Goal: Task Accomplishment & Management: Complete application form

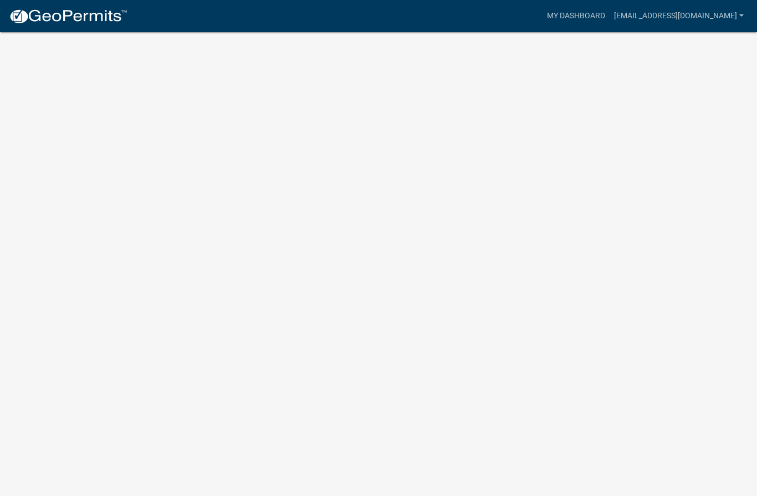
click at [719, 17] on link "[EMAIL_ADDRESS][DOMAIN_NAME]" at bounding box center [678, 16] width 138 height 21
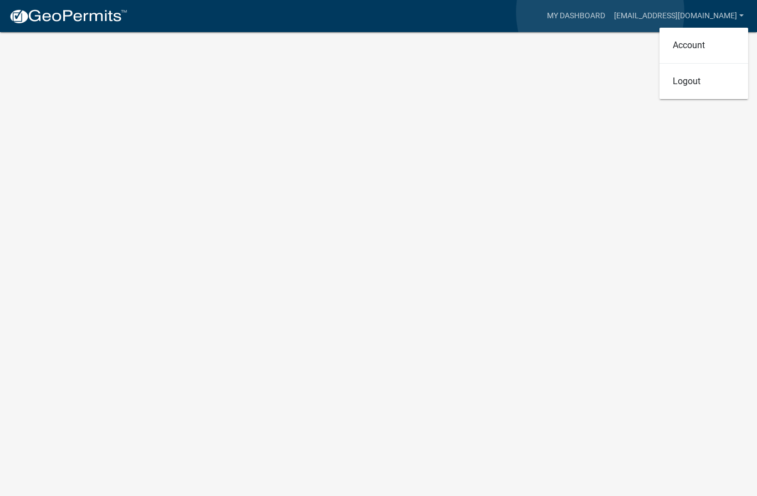
click at [600, 13] on link "My Dashboard" at bounding box center [575, 16] width 67 height 21
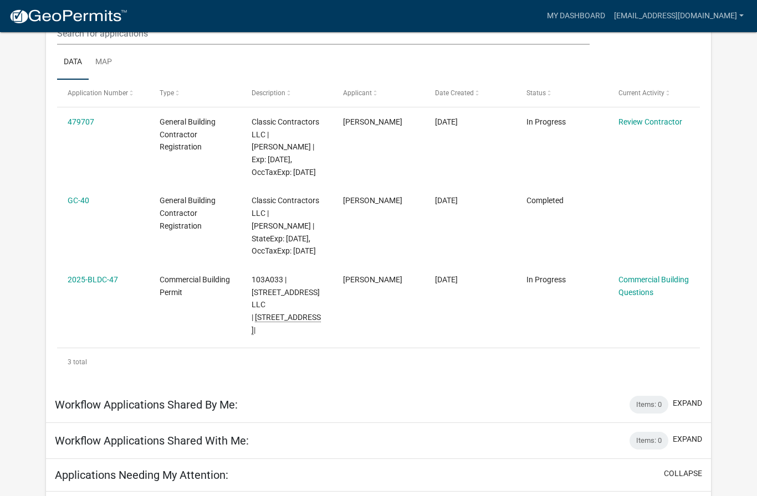
scroll to position [176, 0]
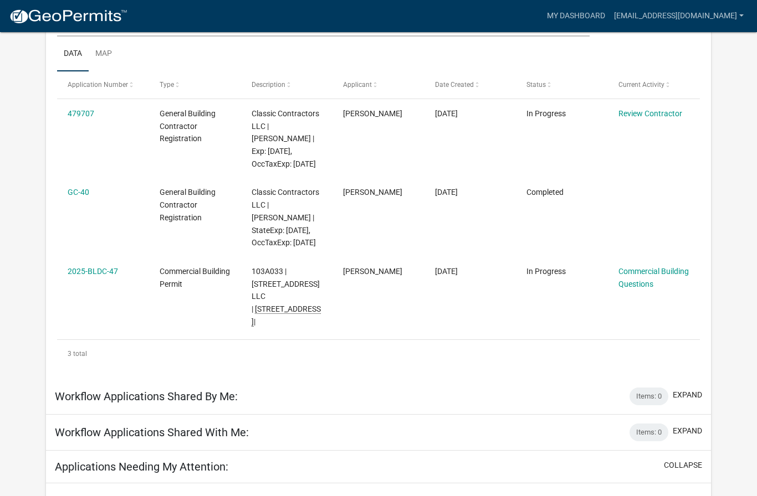
click at [647, 284] on link "Commercial Building Questions" at bounding box center [653, 278] width 70 height 22
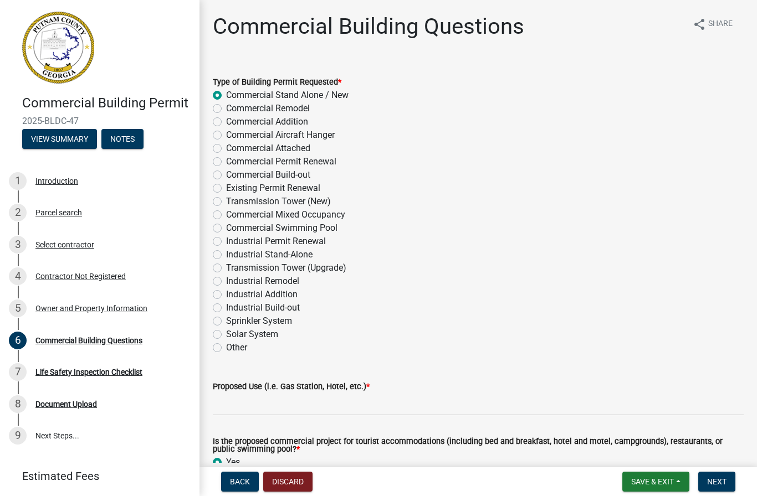
click at [226, 119] on label "Commercial Addition" at bounding box center [267, 121] width 82 height 13
click at [226, 119] on input "Commercial Addition" at bounding box center [229, 118] width 7 height 7
radio input "true"
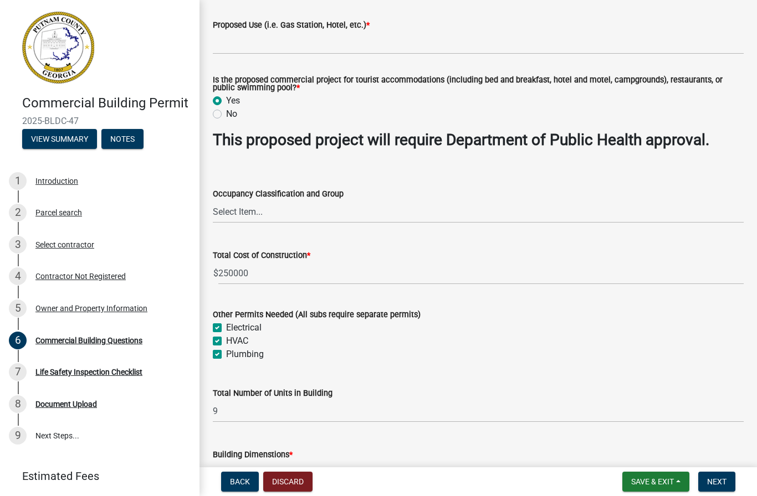
scroll to position [362, 0]
click at [697, 211] on select "Select Item... A-1 A-2 A-3 A-4 A-5 B M E F-1 F-2 R-1 R-2 R-3 R-4 H-1 H-2 H-4 H-…" at bounding box center [478, 212] width 531 height 23
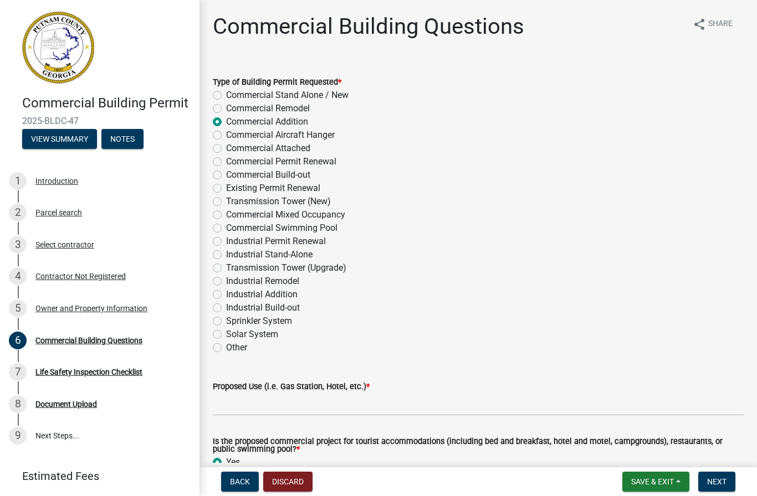
scroll to position [0, 0]
click at [226, 98] on label "Commercial Stand Alone / New" at bounding box center [287, 95] width 122 height 13
click at [226, 96] on input "Commercial Stand Alone / New" at bounding box center [229, 92] width 7 height 7
radio input "true"
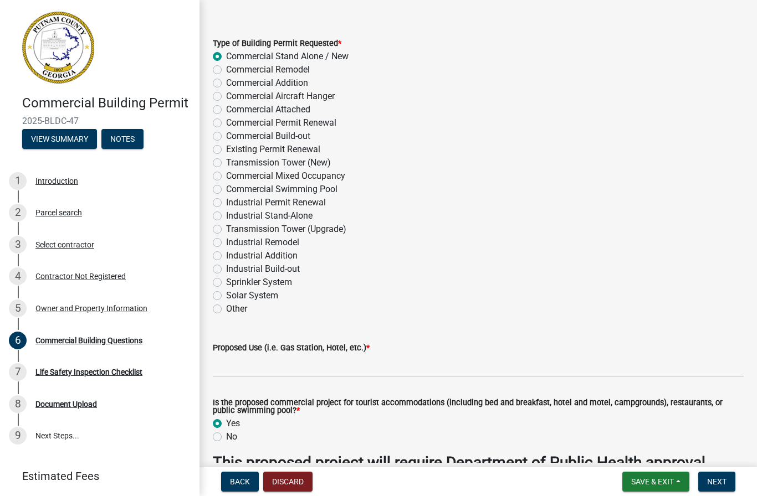
scroll to position [24, 0]
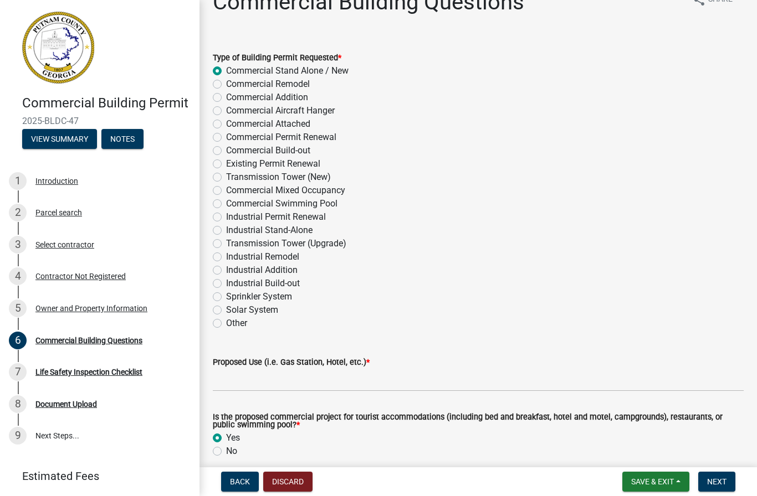
click at [226, 96] on label "Commercial Addition" at bounding box center [267, 97] width 82 height 13
click at [226, 96] on input "Commercial Addition" at bounding box center [229, 94] width 7 height 7
radio input "true"
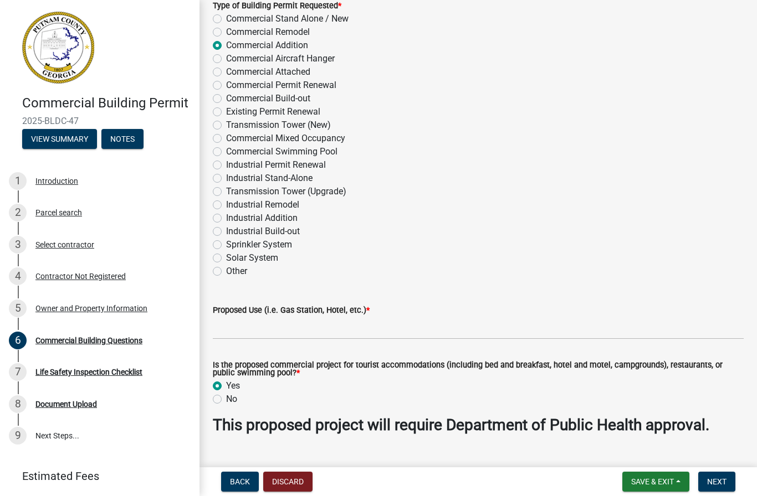
scroll to position [73, 0]
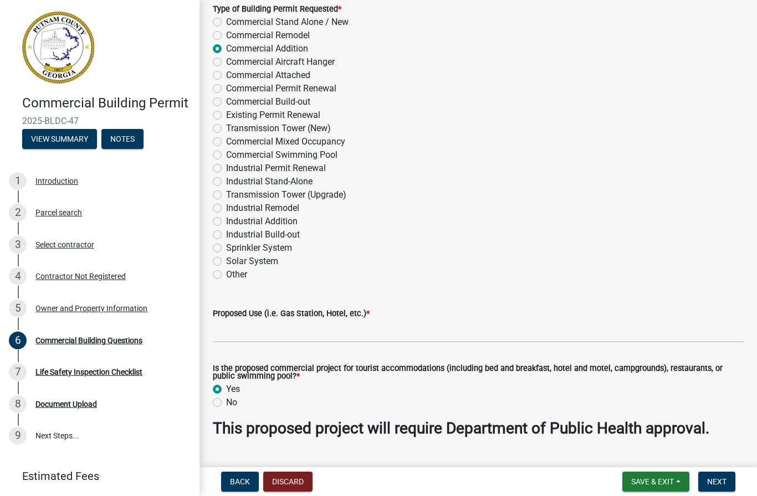
click at [226, 25] on label "Commercial Stand Alone / New" at bounding box center [287, 22] width 122 height 13
click at [226, 23] on input "Commercial Stand Alone / New" at bounding box center [229, 19] width 7 height 7
radio input "true"
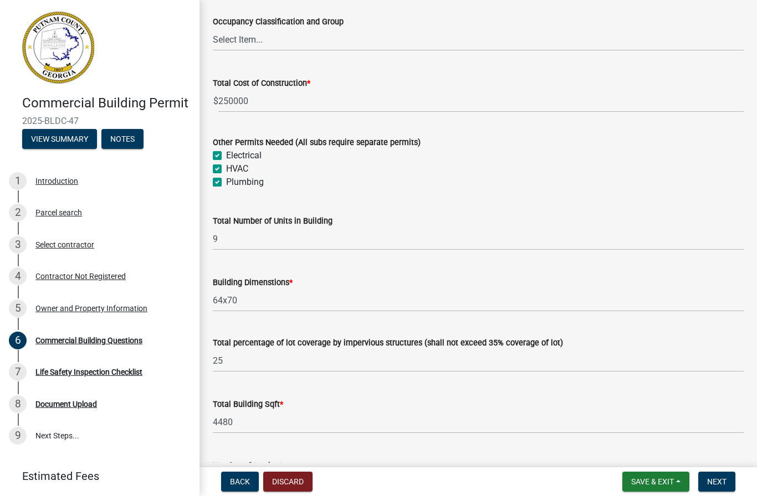
scroll to position [535, 0]
click at [226, 167] on label "HVAC" at bounding box center [237, 167] width 22 height 13
click at [226, 167] on input "HVAC" at bounding box center [229, 164] width 7 height 7
checkbox input "false"
checkbox input "true"
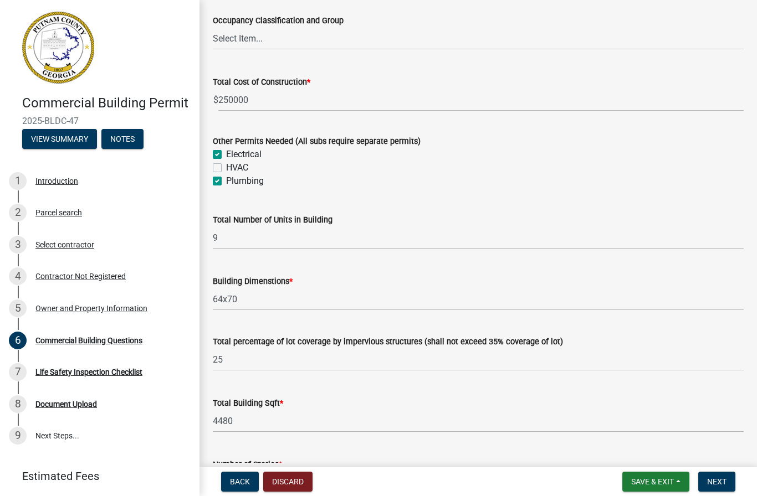
checkbox input "false"
checkbox input "true"
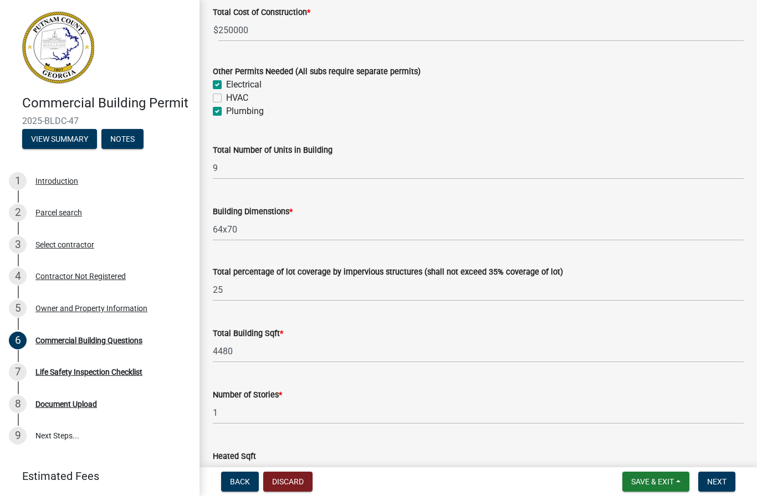
scroll to position [606, 0]
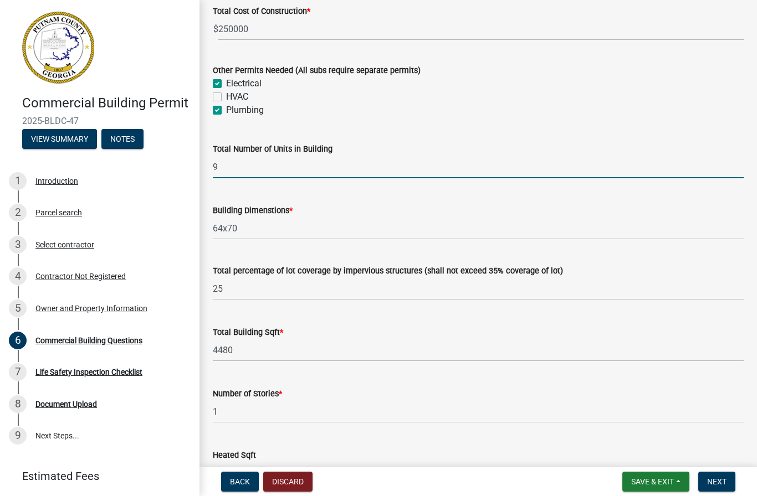
click at [249, 171] on input "9" at bounding box center [478, 167] width 531 height 23
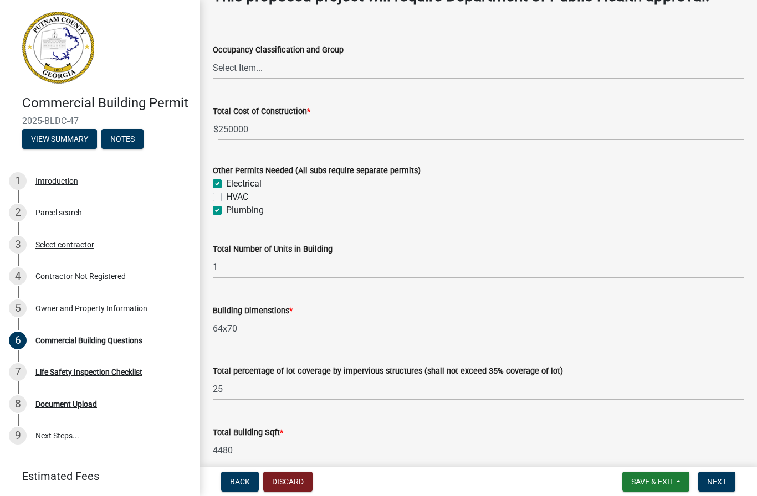
scroll to position [497, 0]
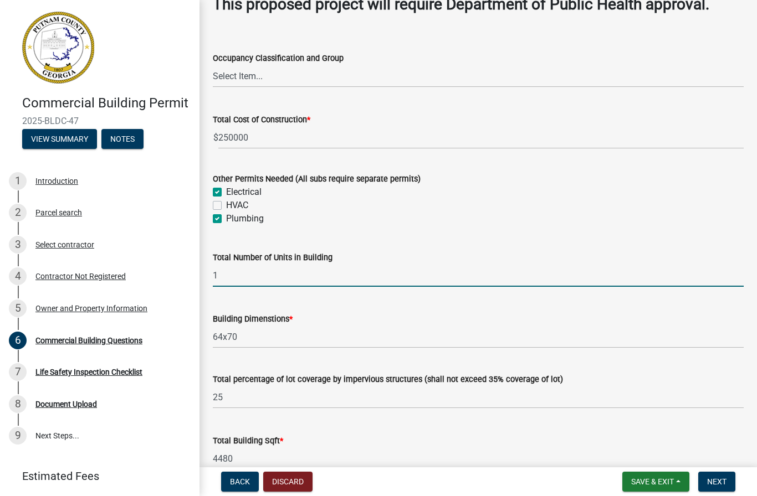
type input "1"
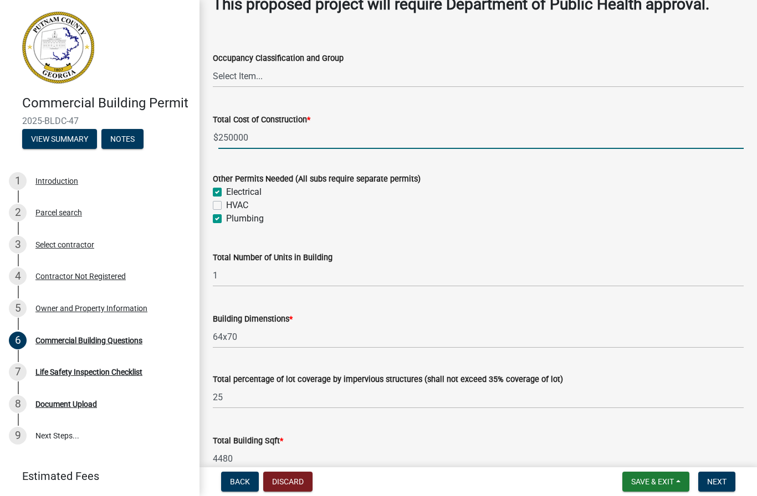
click at [352, 132] on input "250000" at bounding box center [480, 137] width 525 height 23
click at [420, 140] on input "250000" at bounding box center [480, 137] width 525 height 23
type input "2"
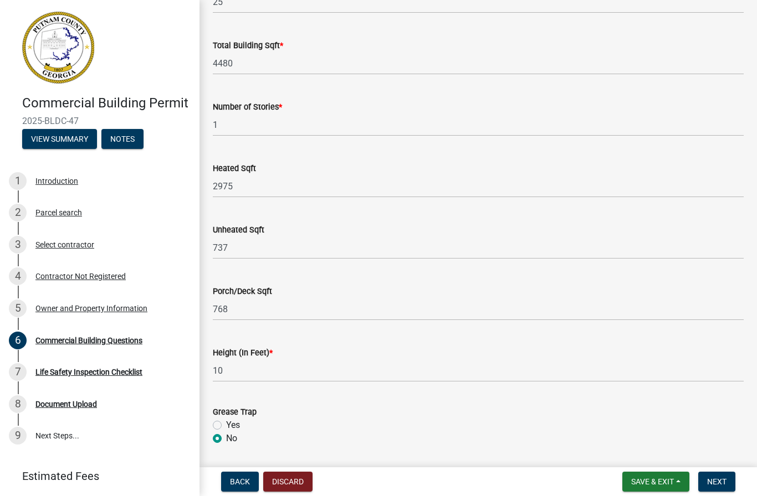
scroll to position [893, 0]
type input "150000"
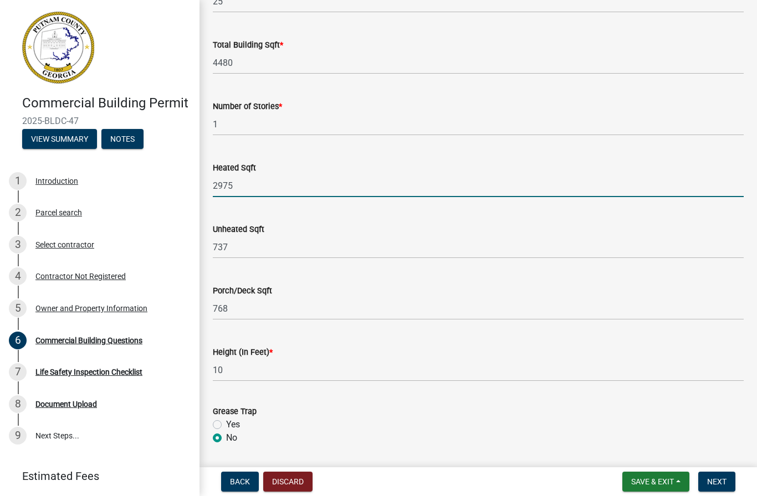
click at [323, 175] on input "2975" at bounding box center [478, 185] width 531 height 23
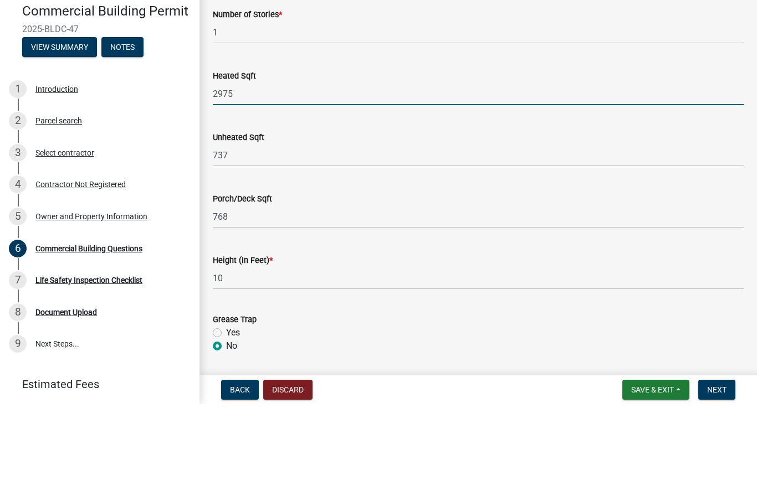
click at [592, 174] on input "2975" at bounding box center [478, 185] width 531 height 23
type input "2"
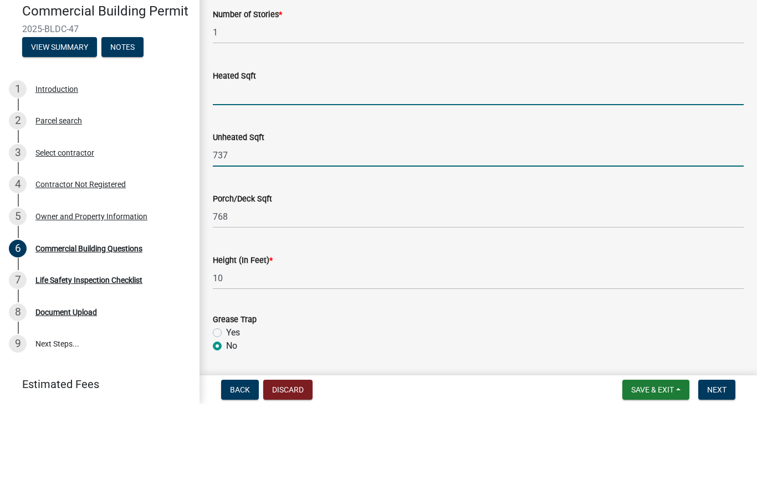
click at [364, 236] on input "737" at bounding box center [478, 247] width 531 height 23
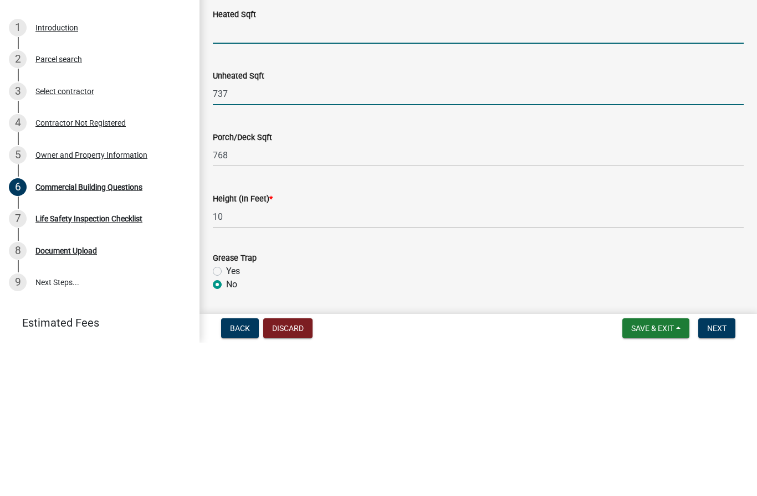
click at [319, 174] on input "text" at bounding box center [478, 185] width 531 height 23
type input "0"
click at [337, 236] on input "737" at bounding box center [478, 247] width 531 height 23
type input "7"
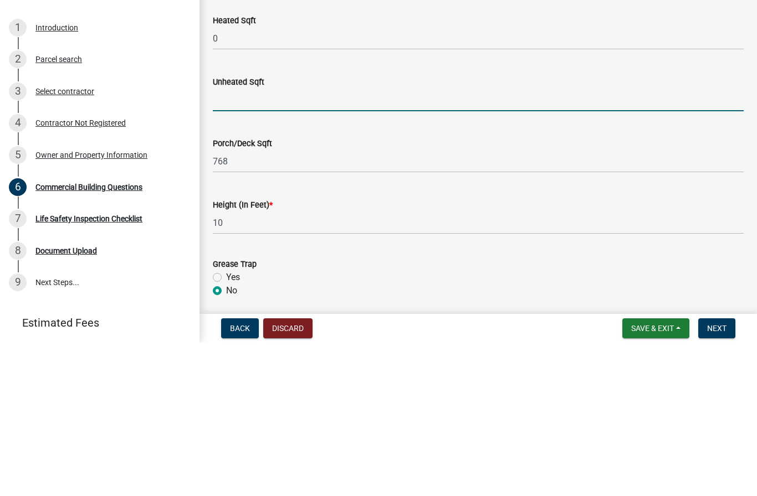
scroll to position [871, 0]
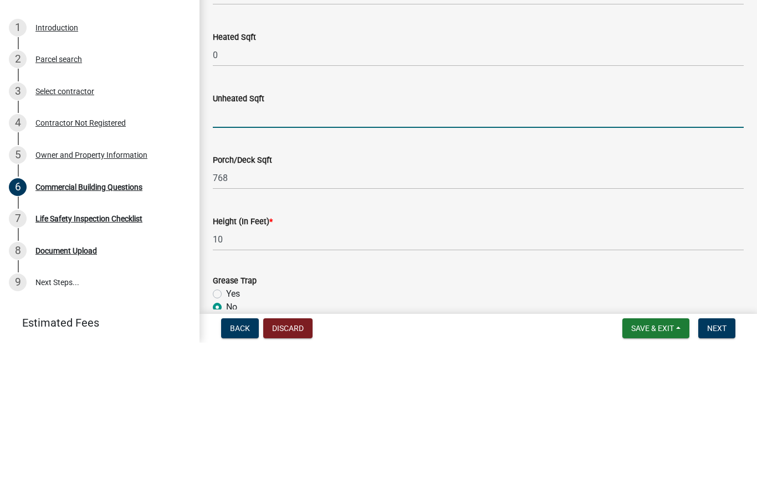
click at [348, 259] on input "text" at bounding box center [478, 270] width 531 height 23
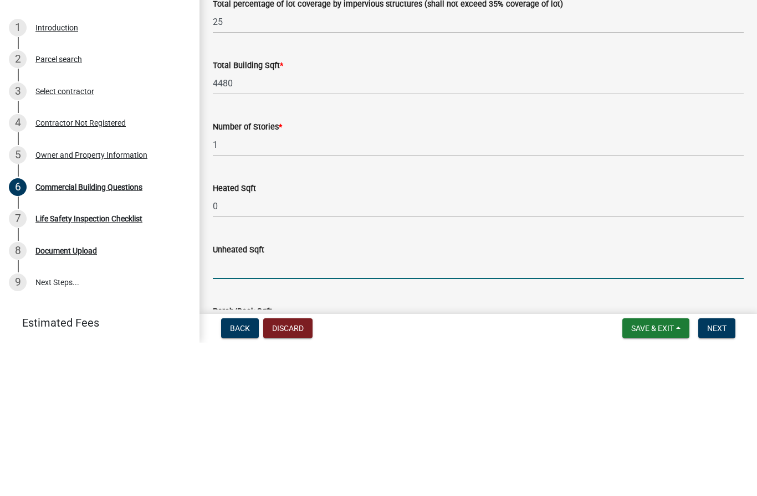
scroll to position [709, 0]
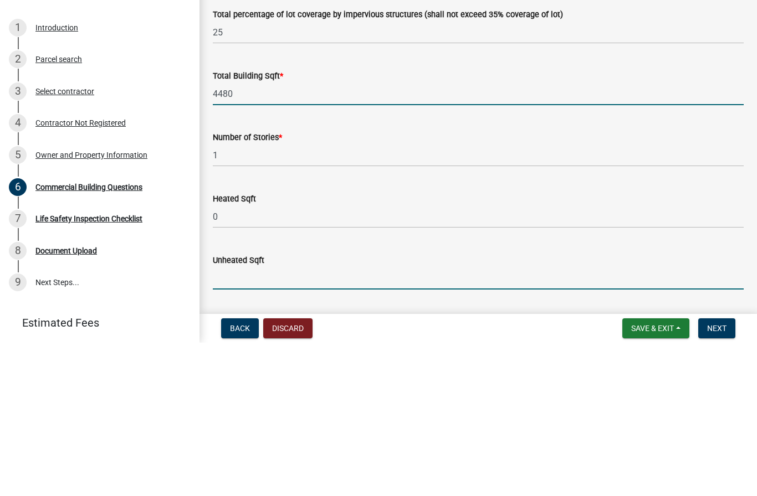
click at [321, 236] on input "4480" at bounding box center [478, 247] width 531 height 23
type input "4"
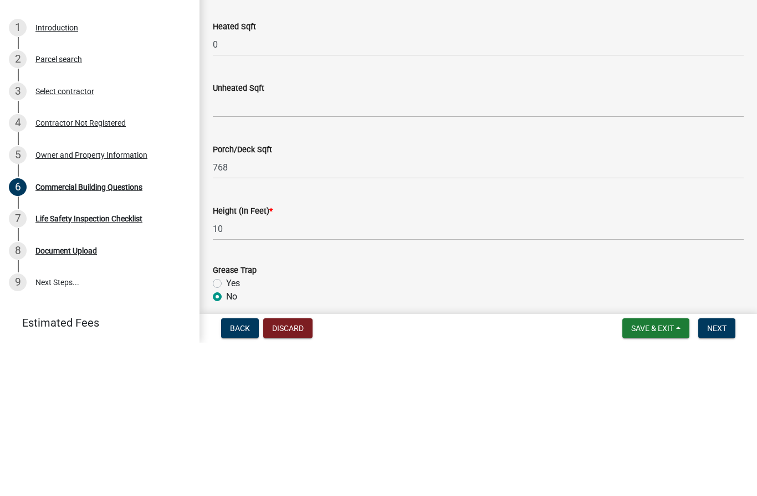
scroll to position [882, 0]
type input "3712"
click at [307, 248] on input "text" at bounding box center [478, 259] width 531 height 23
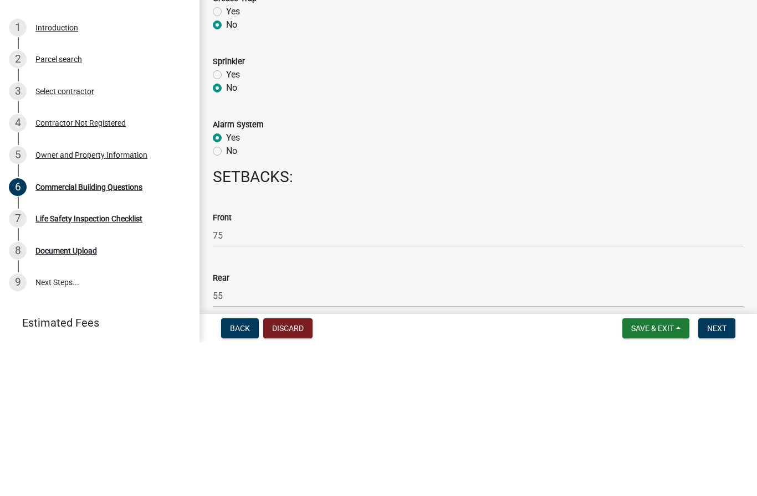
scroll to position [1191, 0]
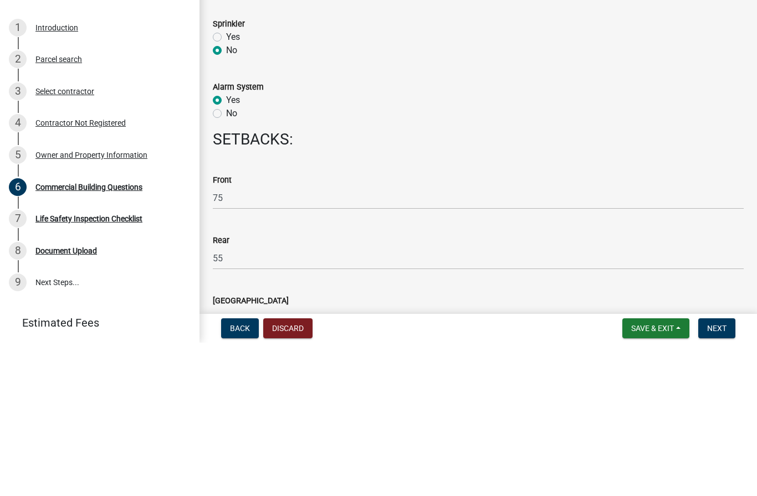
type input "3712"
click at [226, 260] on label "No" at bounding box center [231, 266] width 11 height 13
click at [226, 260] on input "No" at bounding box center [229, 263] width 7 height 7
radio input "true"
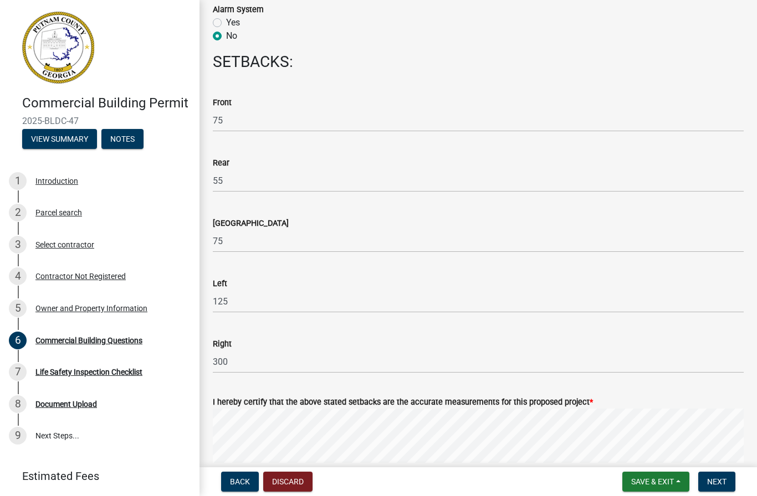
scroll to position [1423, 0]
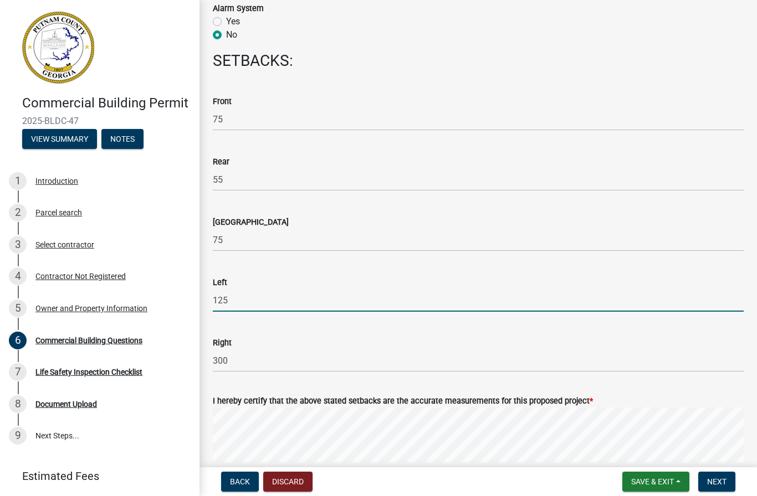
click at [270, 294] on input "125" at bounding box center [478, 300] width 531 height 23
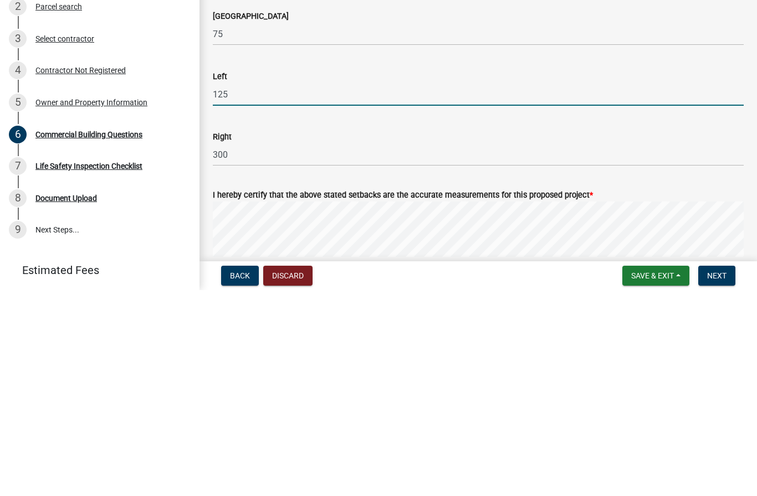
click at [626, 289] on input "125" at bounding box center [478, 300] width 531 height 23
click at [480, 289] on input "125" at bounding box center [478, 300] width 531 height 23
click at [429, 289] on input "125" at bounding box center [478, 300] width 531 height 23
type input "1"
type input "125"
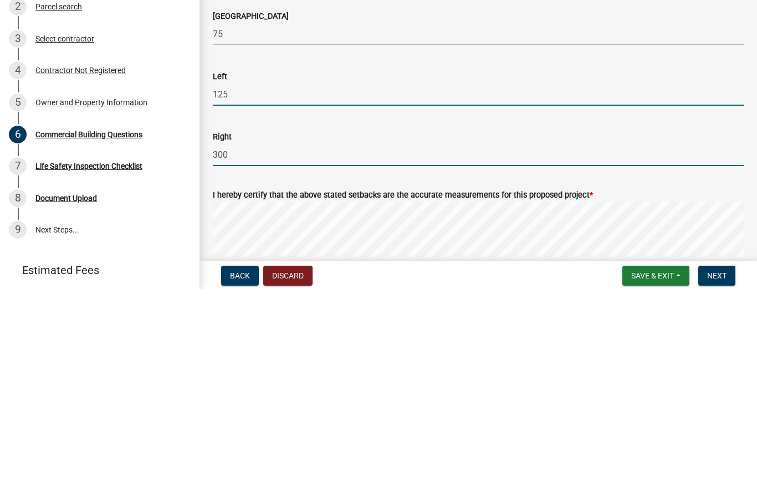
click at [284, 349] on input "300" at bounding box center [478, 360] width 531 height 23
type input "3"
type input "300"
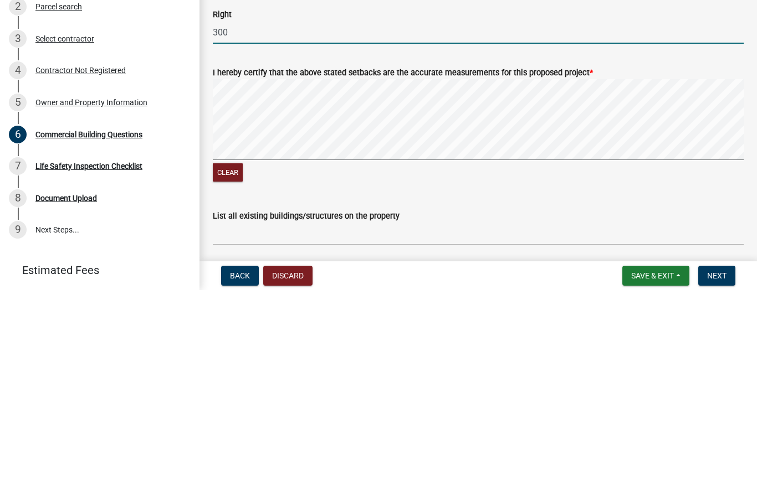
scroll to position [1559, 0]
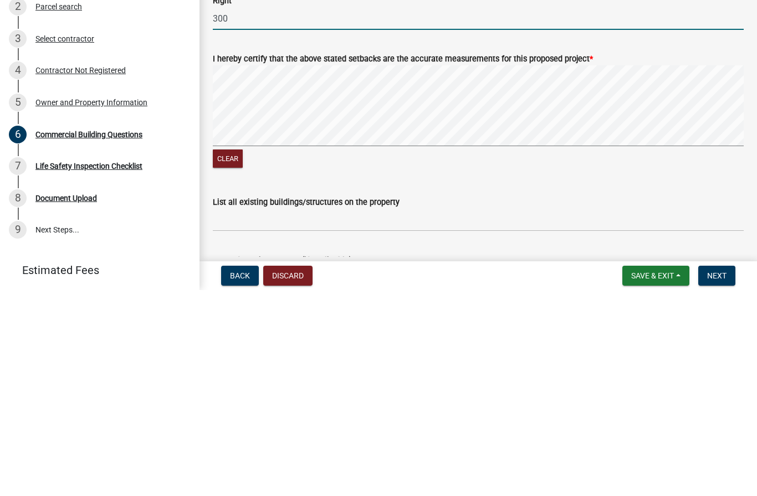
click at [232, 356] on button "Clear" at bounding box center [228, 365] width 30 height 18
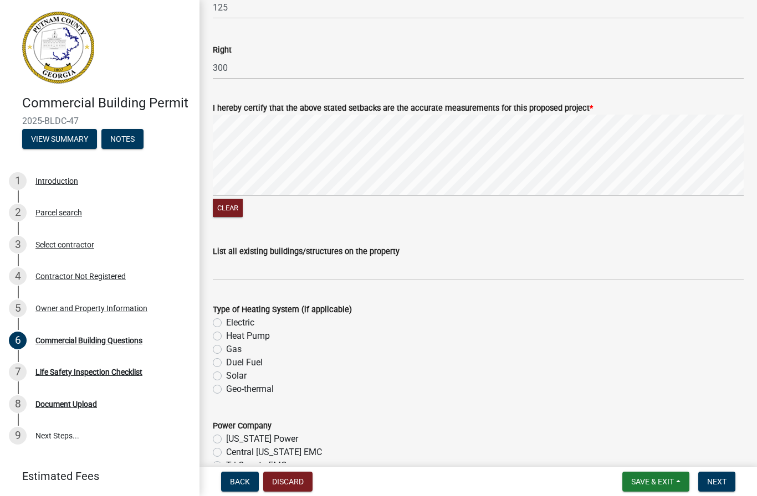
scroll to position [1717, 0]
click at [441, 270] on input "List all existing buildings/structures on the property" at bounding box center [478, 268] width 531 height 23
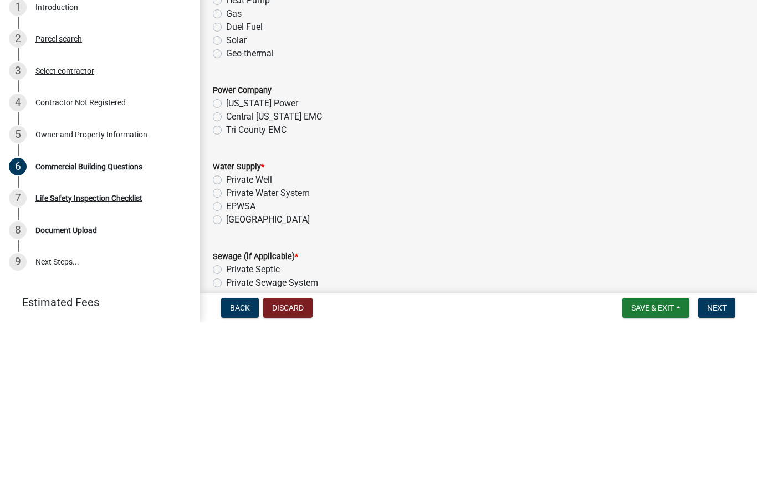
scroll to position [1880, 0]
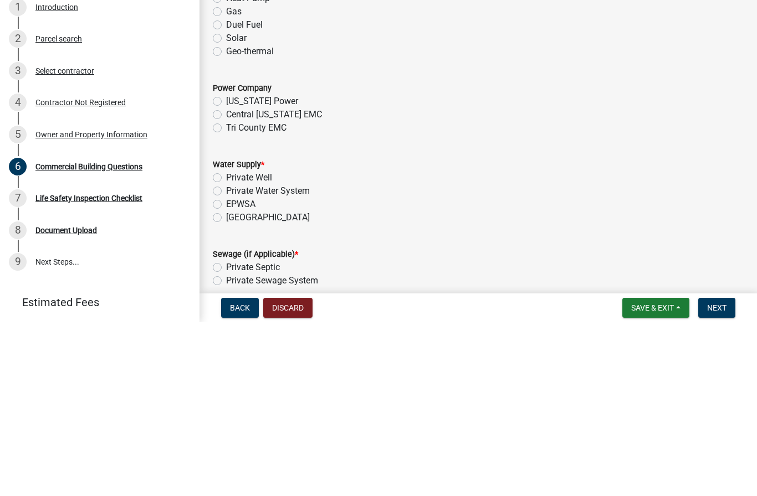
type input "Existing Resturant"
click at [215, 295] on div "Tri County EMC" at bounding box center [478, 301] width 531 height 13
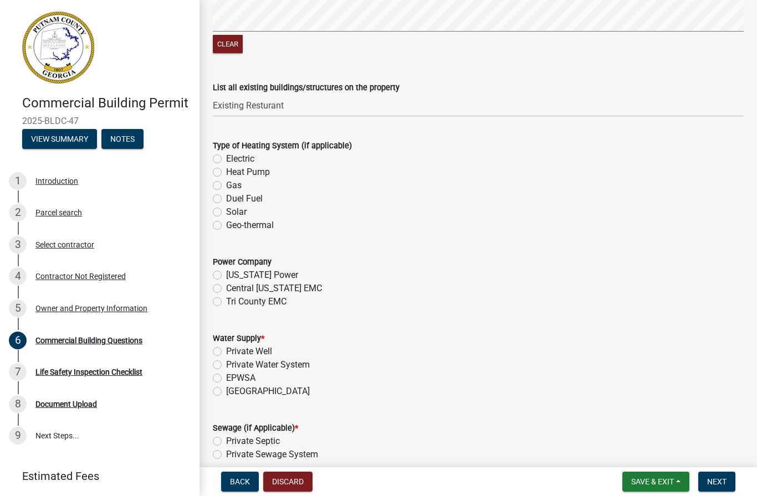
click at [226, 305] on label "Tri County EMC" at bounding box center [256, 301] width 60 height 13
click at [226, 302] on input "Tri County EMC" at bounding box center [229, 298] width 7 height 7
radio input "true"
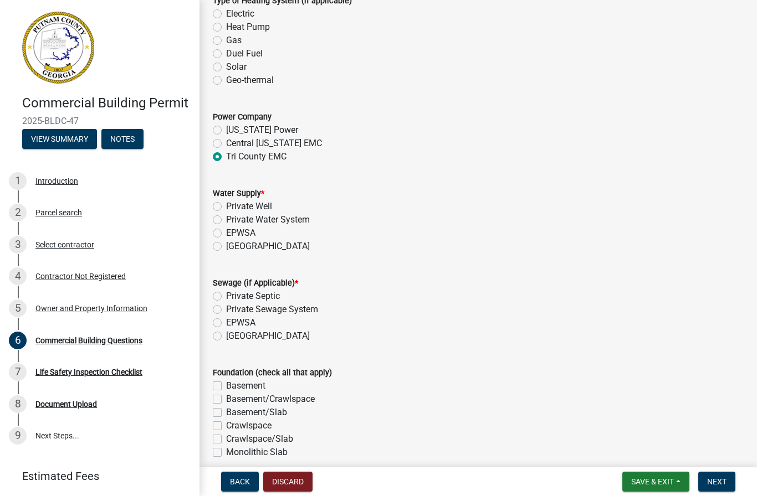
scroll to position [2057, 0]
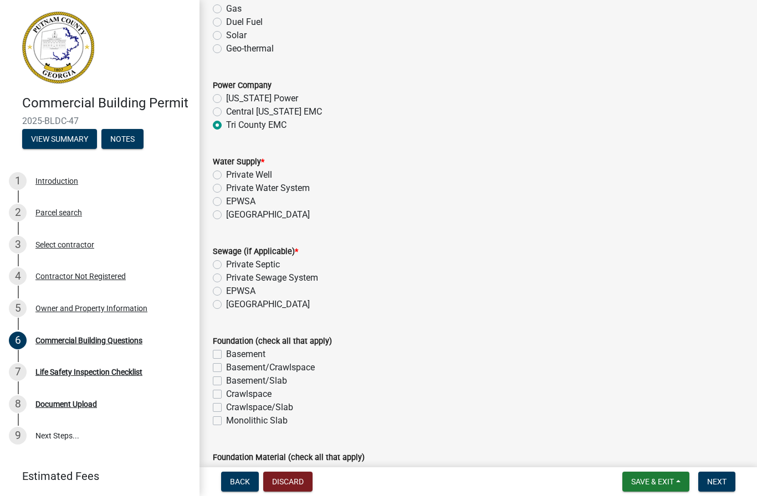
click at [226, 218] on label "[GEOGRAPHIC_DATA]" at bounding box center [268, 214] width 84 height 13
click at [226, 215] on input "[GEOGRAPHIC_DATA]" at bounding box center [229, 211] width 7 height 7
radio input "true"
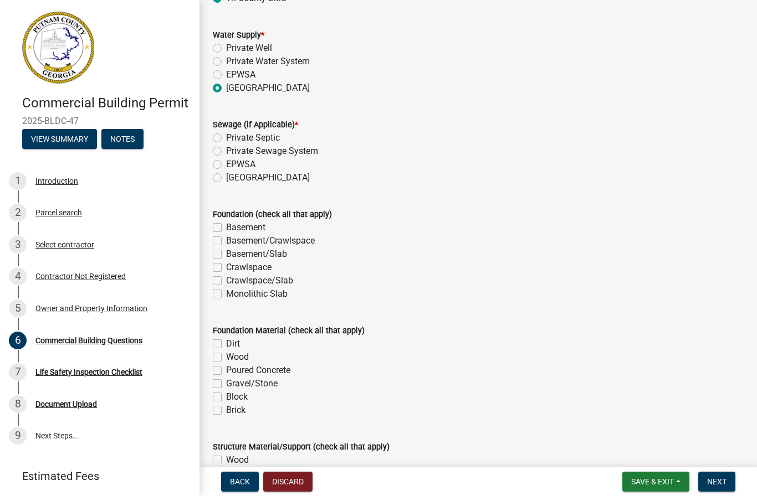
scroll to position [2191, 0]
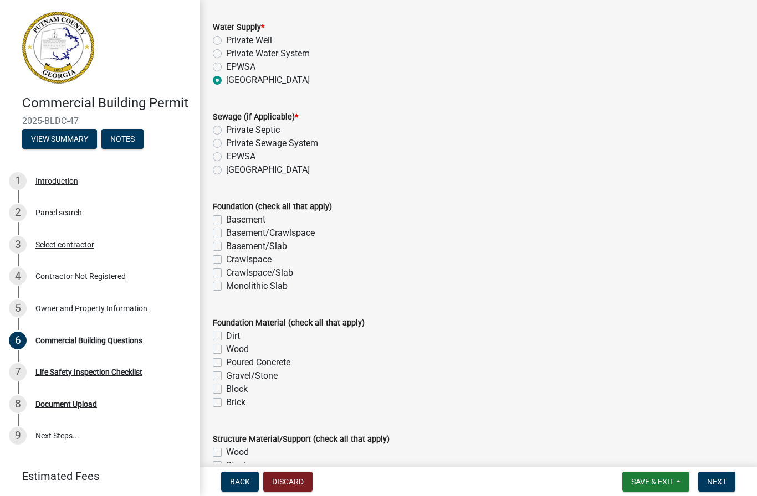
click at [226, 170] on label "[GEOGRAPHIC_DATA]" at bounding box center [268, 169] width 84 height 13
click at [226, 170] on input "[GEOGRAPHIC_DATA]" at bounding box center [229, 166] width 7 height 7
radio input "true"
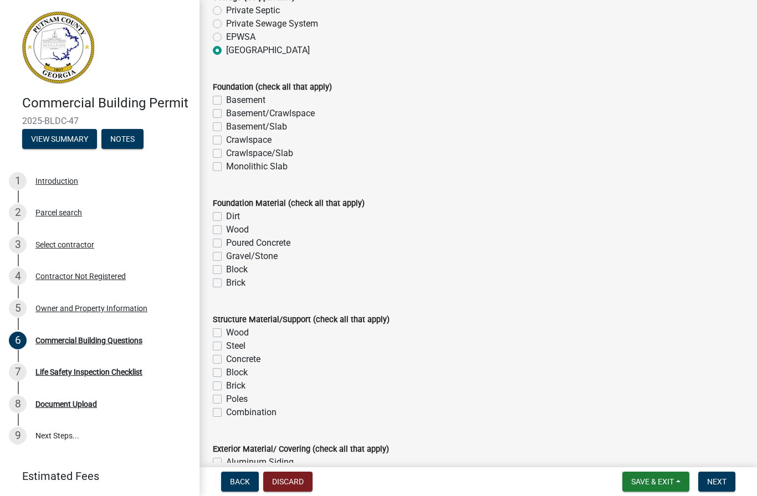
scroll to position [2313, 0]
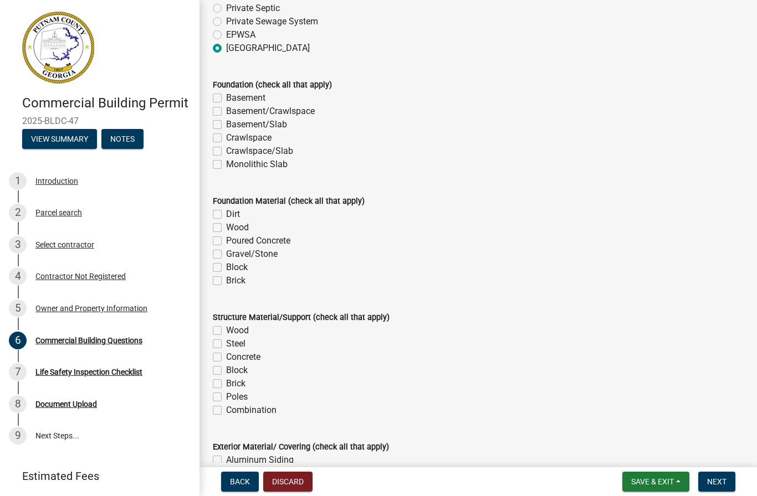
click at [226, 163] on label "Monolithic Slab" at bounding box center [256, 164] width 61 height 13
click at [226, 163] on input "Monolithic Slab" at bounding box center [229, 161] width 7 height 7
checkbox input "true"
checkbox input "false"
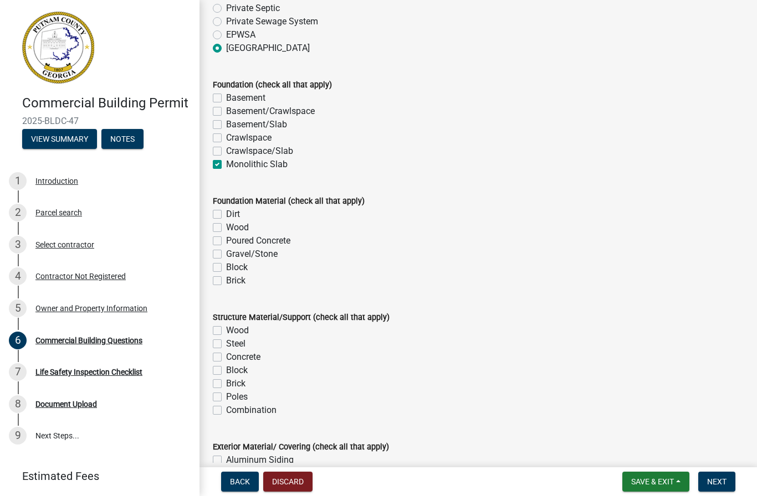
checkbox input "false"
checkbox input "true"
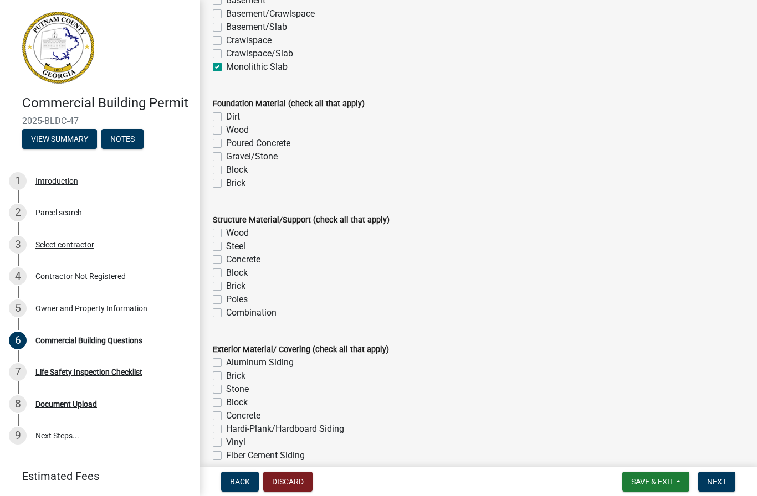
scroll to position [2413, 0]
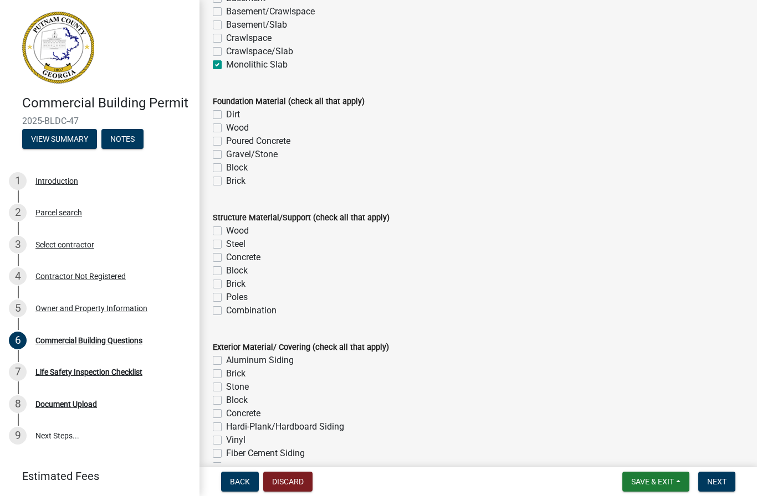
click at [226, 145] on label "Poured Concrete" at bounding box center [258, 141] width 64 height 13
click at [226, 142] on input "Poured Concrete" at bounding box center [229, 138] width 7 height 7
checkbox input "true"
checkbox input "false"
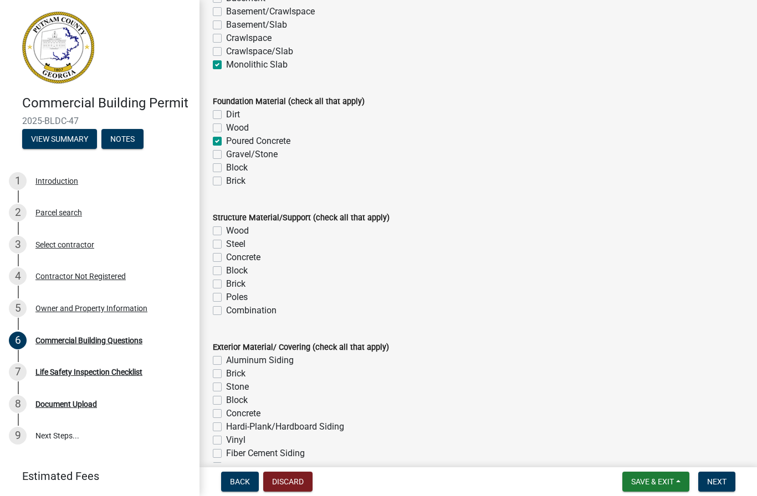
checkbox input "true"
checkbox input "false"
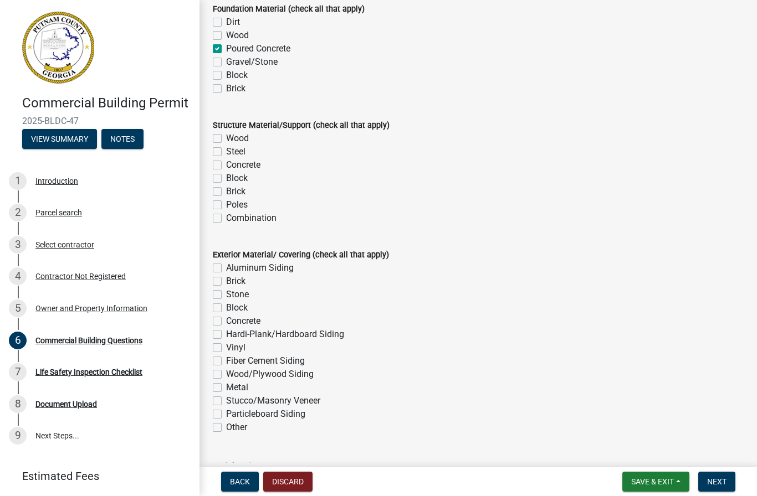
scroll to position [2506, 0]
click at [226, 139] on label "Wood" at bounding box center [237, 137] width 23 height 13
click at [226, 138] on input "Wood" at bounding box center [229, 134] width 7 height 7
checkbox input "true"
checkbox input "false"
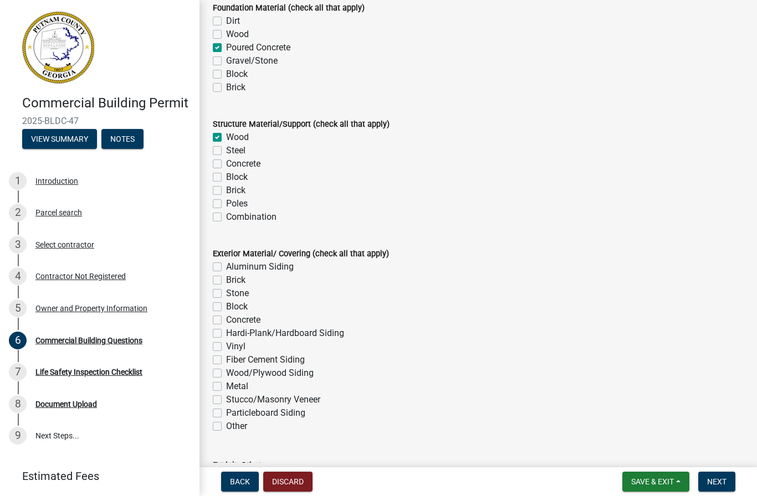
checkbox input "false"
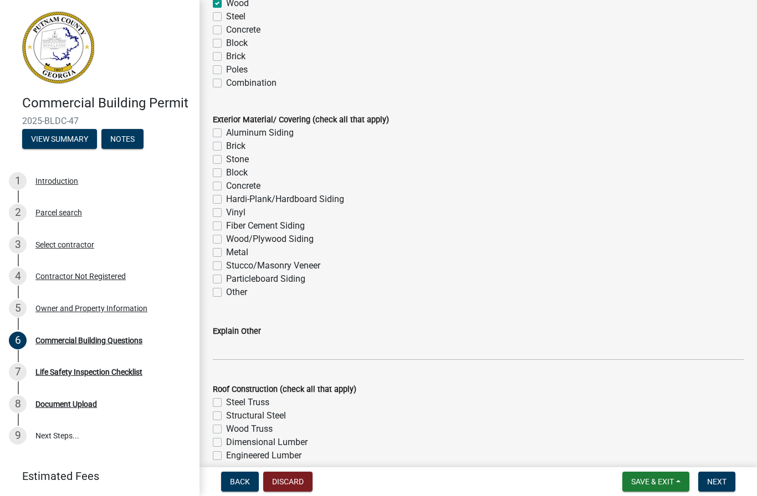
scroll to position [2644, 0]
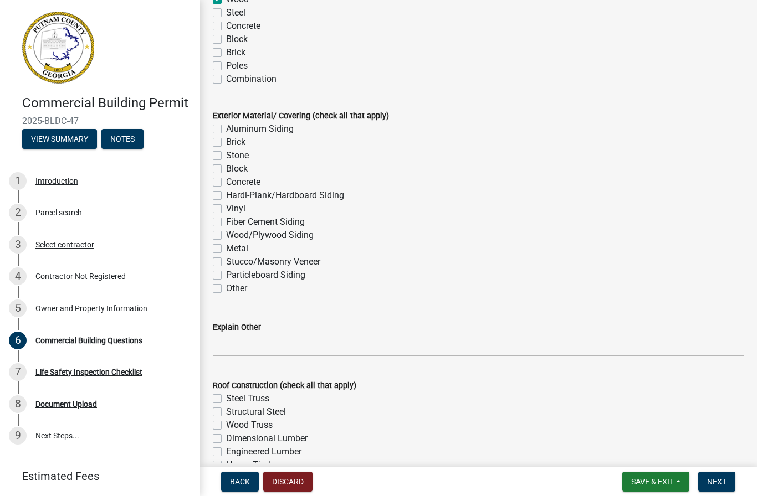
click at [226, 130] on label "Aluminum Siding" at bounding box center [260, 128] width 68 height 13
click at [226, 130] on input "Aluminum Siding" at bounding box center [229, 125] width 7 height 7
checkbox input "true"
checkbox input "false"
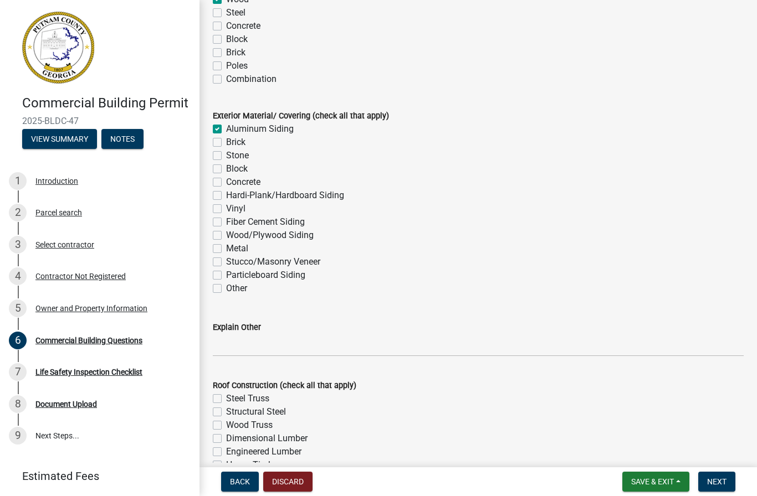
checkbox input "false"
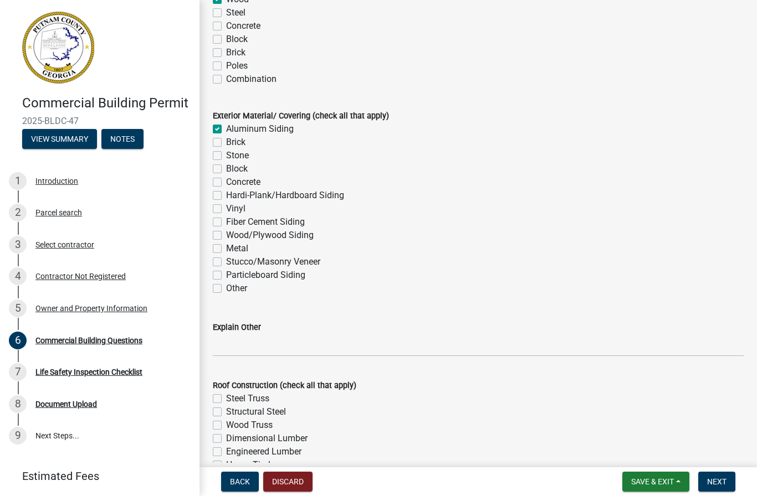
checkbox input "false"
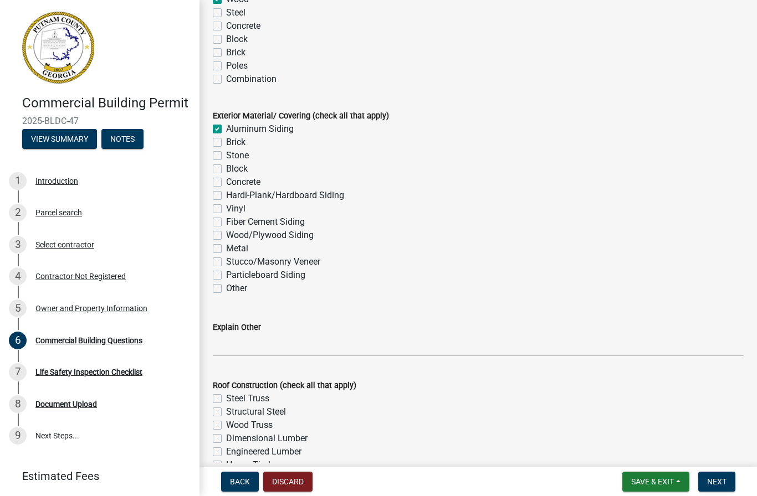
click at [226, 233] on label "Wood/Plywood Siding" at bounding box center [270, 235] width 88 height 13
click at [226, 233] on input "Wood/Plywood Siding" at bounding box center [229, 232] width 7 height 7
checkbox input "true"
checkbox input "false"
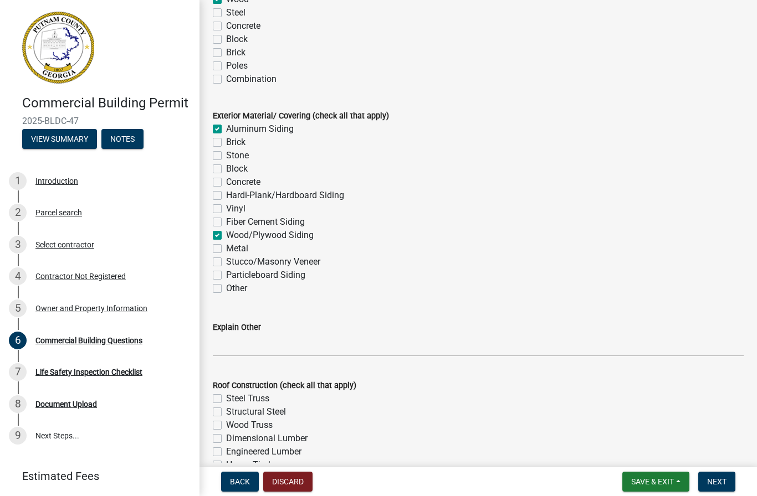
checkbox input "false"
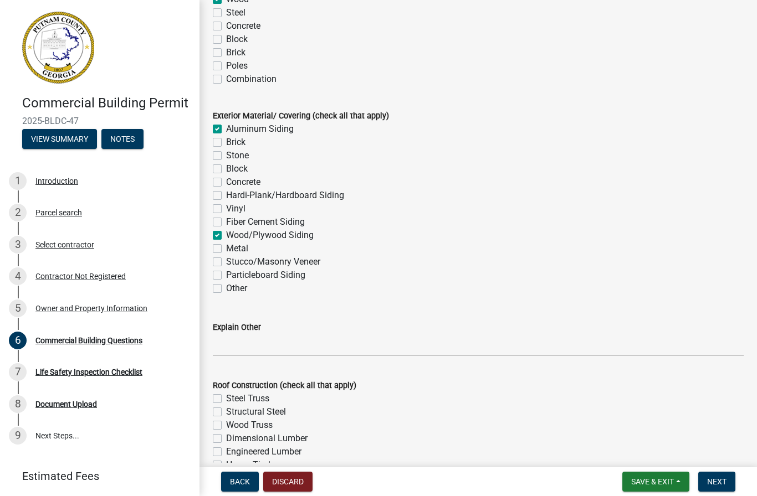
checkbox input "false"
checkbox input "true"
checkbox input "false"
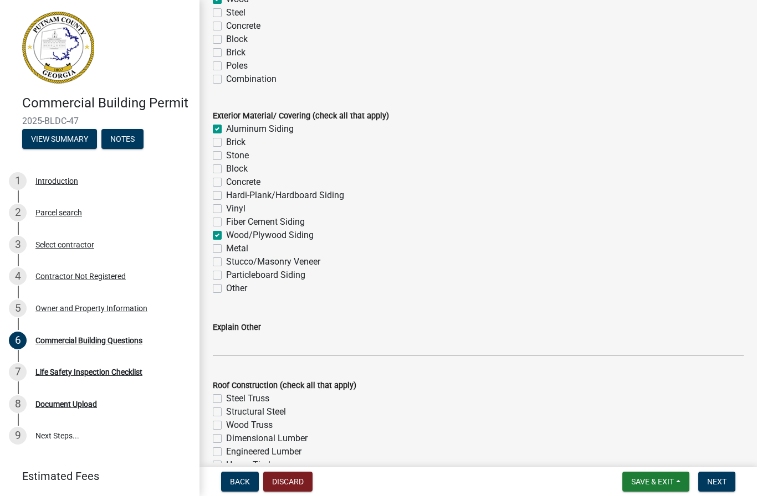
checkbox input "false"
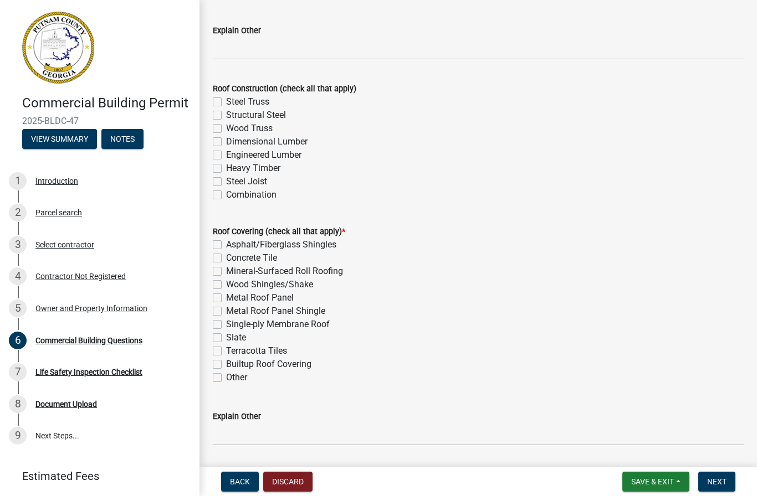
scroll to position [2946, 0]
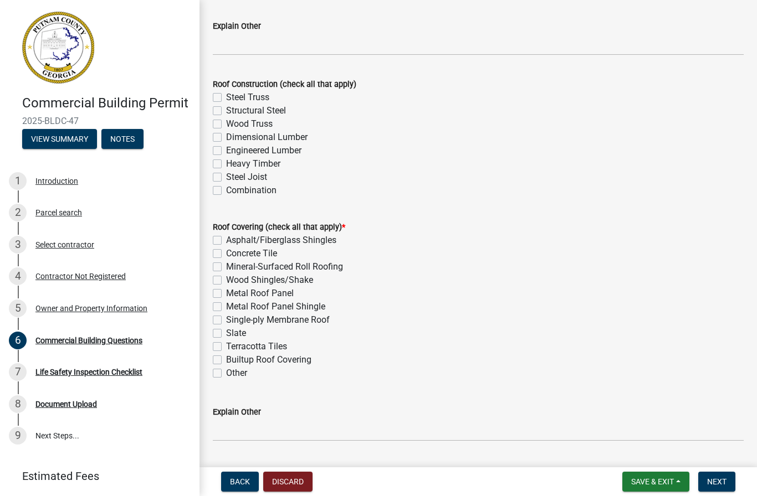
click at [226, 97] on label "Steel Truss" at bounding box center [247, 97] width 43 height 13
click at [226, 97] on input "Steel Truss" at bounding box center [229, 94] width 7 height 7
checkbox input "true"
checkbox input "false"
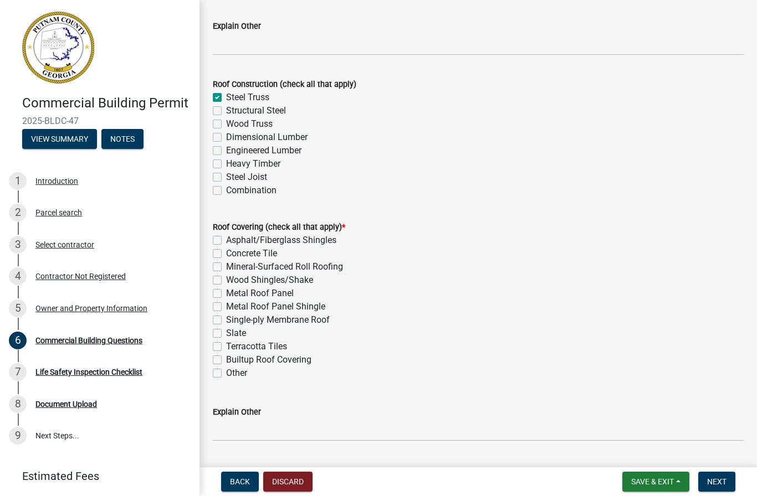
checkbox input "false"
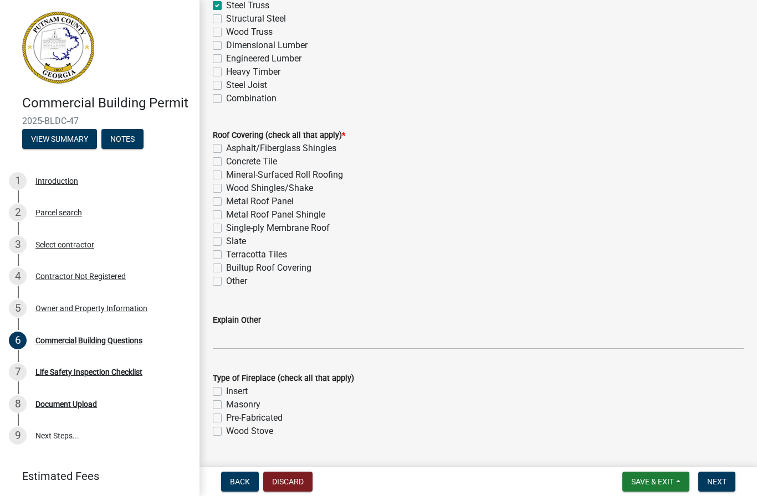
scroll to position [3040, 0]
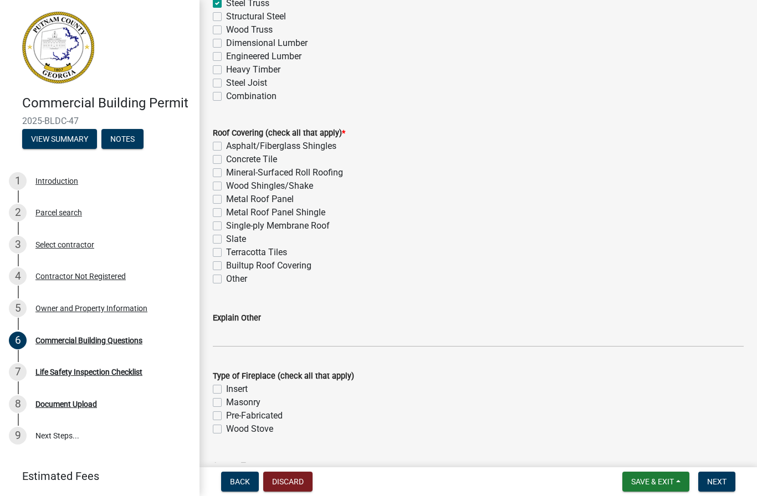
click at [226, 32] on label "Wood Truss" at bounding box center [249, 29] width 47 height 13
click at [226, 30] on input "Wood Truss" at bounding box center [229, 26] width 7 height 7
checkbox input "true"
checkbox input "false"
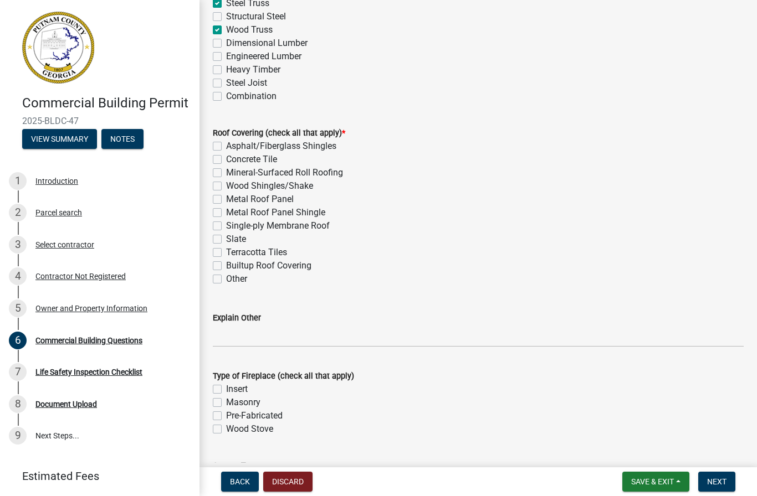
checkbox input "true"
checkbox input "false"
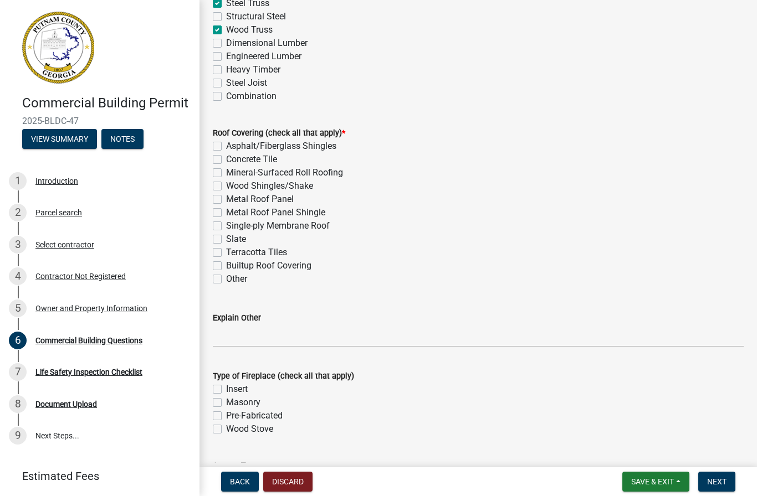
checkbox input "false"
click at [226, 202] on label "Metal Roof Panel" at bounding box center [260, 199] width 68 height 13
click at [226, 200] on input "Metal Roof Panel" at bounding box center [229, 196] width 7 height 7
checkbox input "true"
checkbox input "false"
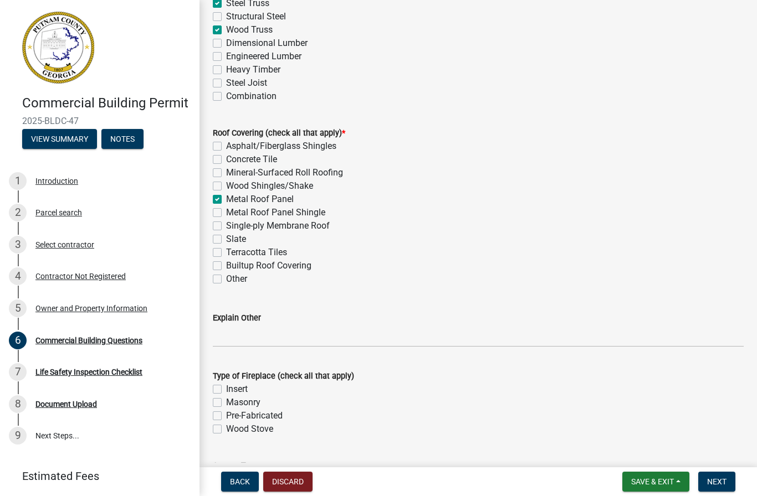
checkbox input "false"
checkbox input "true"
checkbox input "false"
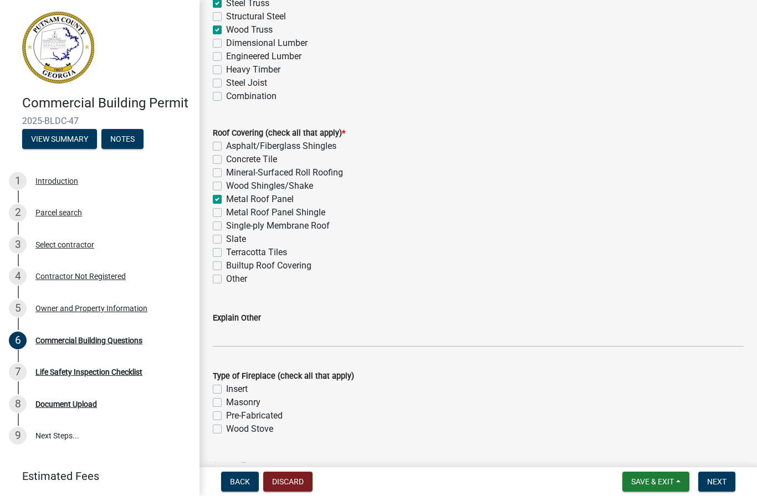
checkbox input "false"
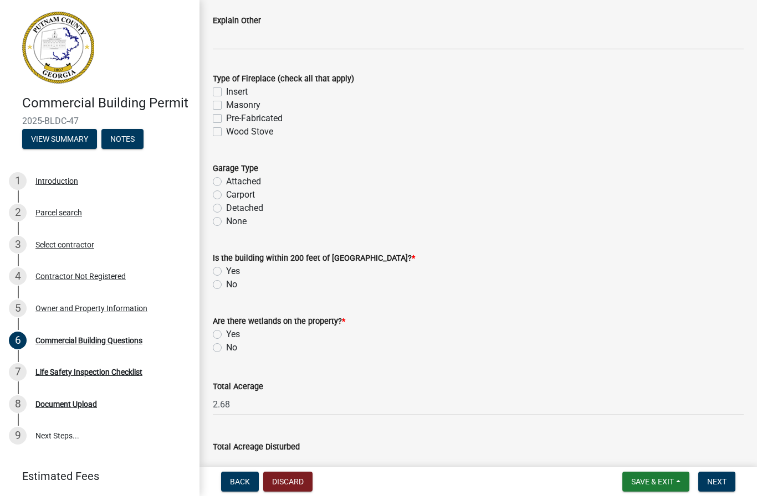
scroll to position [3338, 0]
click at [226, 210] on label "Detached" at bounding box center [244, 207] width 37 height 13
click at [226, 208] on input "Detached" at bounding box center [229, 204] width 7 height 7
radio input "true"
click at [226, 204] on label "Detached" at bounding box center [244, 207] width 37 height 13
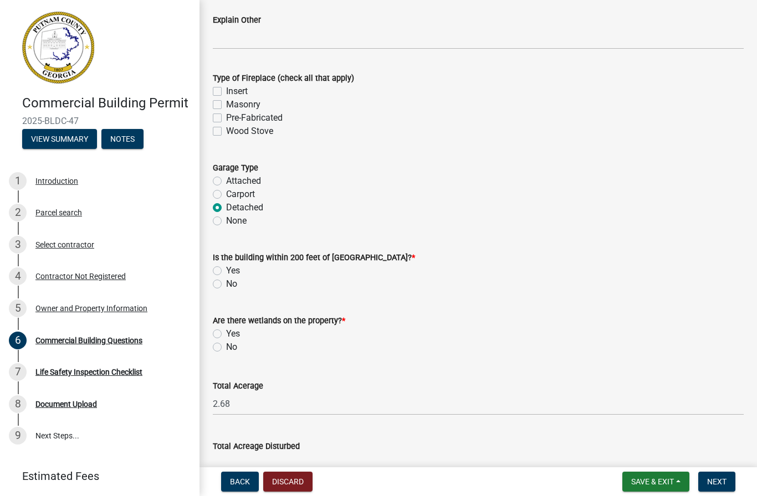
click at [226, 204] on input "Detached" at bounding box center [229, 204] width 7 height 7
click at [226, 221] on label "None" at bounding box center [236, 220] width 20 height 13
click at [226, 221] on input "None" at bounding box center [229, 217] width 7 height 7
radio input "true"
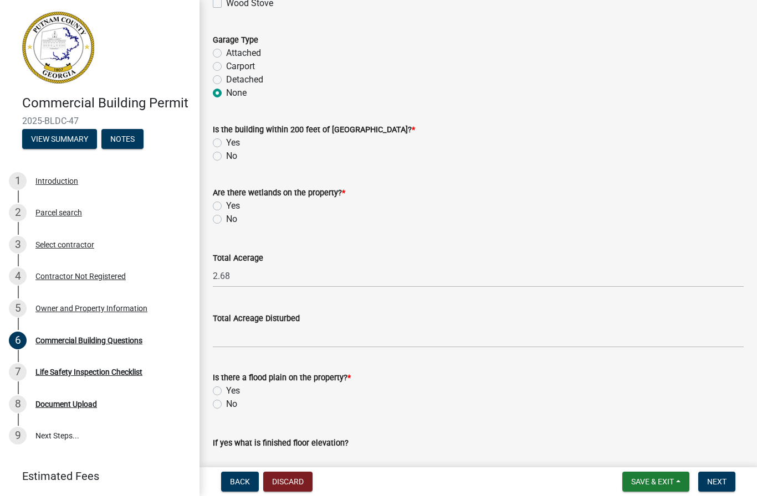
scroll to position [3469, 0]
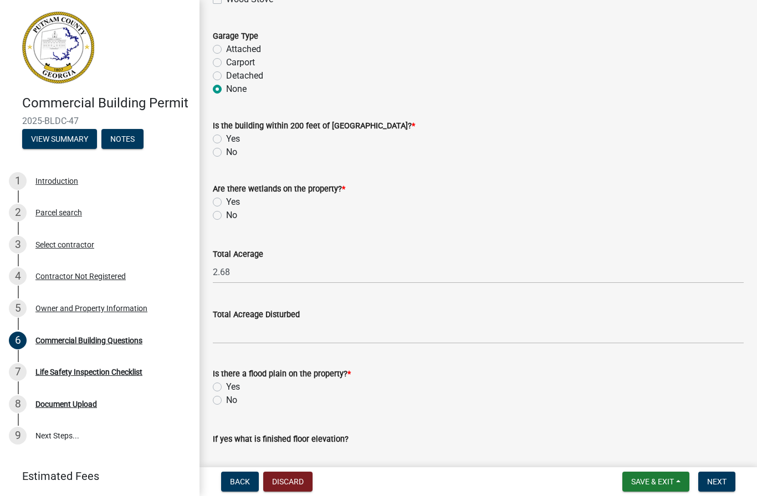
click at [226, 134] on label "Yes" at bounding box center [233, 138] width 14 height 13
click at [226, 134] on input "Yes" at bounding box center [229, 135] width 7 height 7
radio input "true"
click at [226, 218] on label "No" at bounding box center [231, 215] width 11 height 13
click at [226, 216] on input "No" at bounding box center [229, 212] width 7 height 7
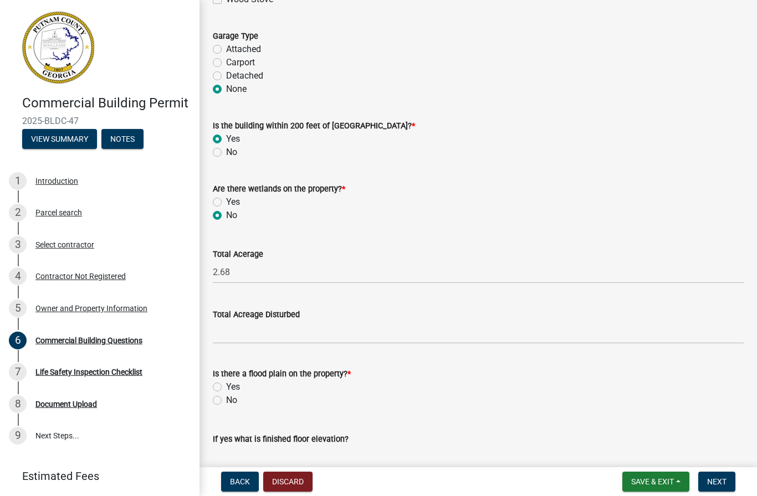
radio input "true"
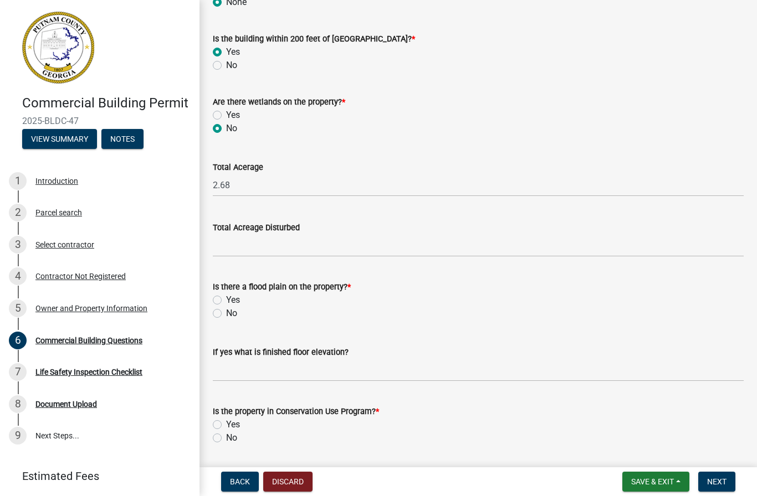
scroll to position [3565, 0]
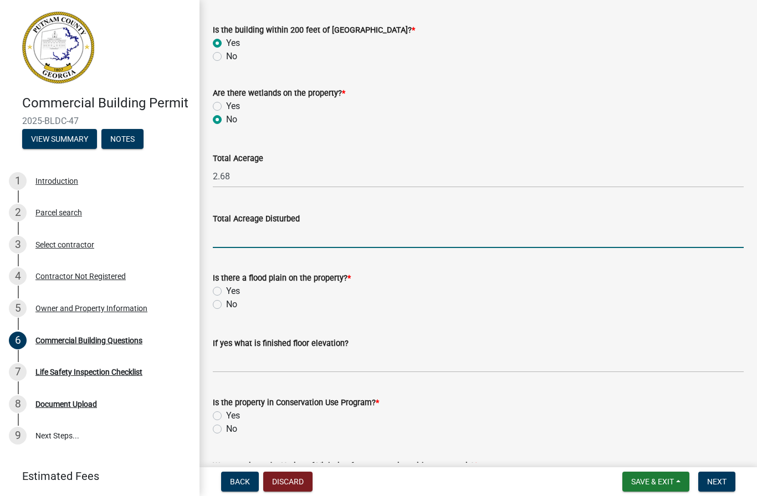
click at [320, 235] on input "text" at bounding box center [478, 236] width 531 height 23
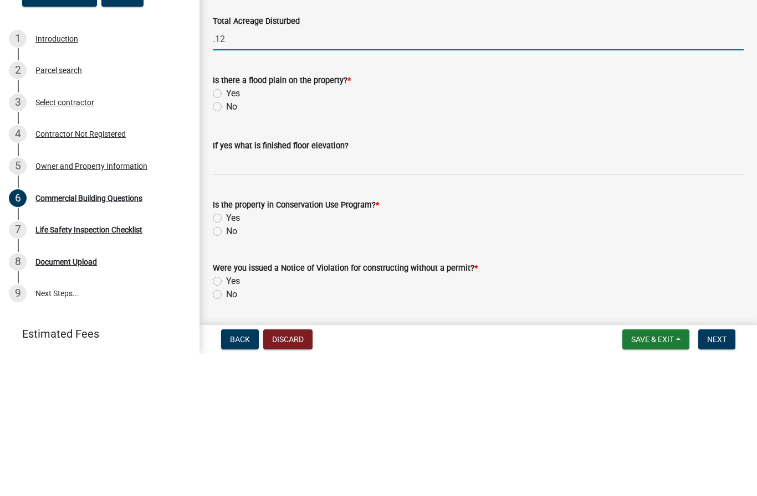
scroll to position [3630, 0]
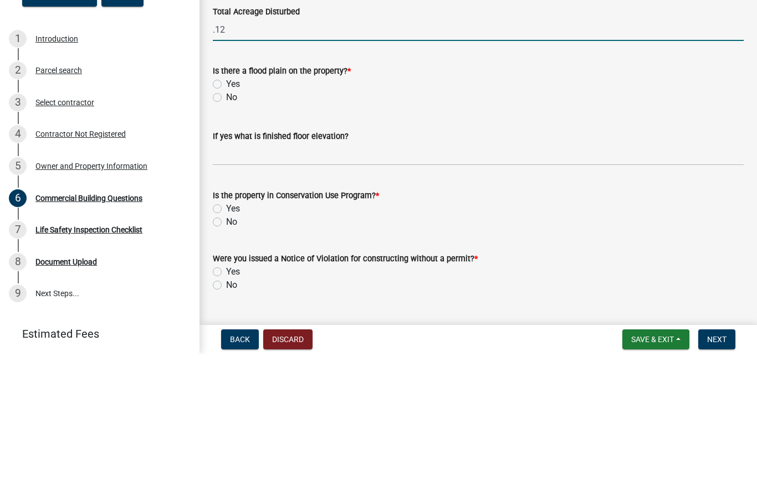
type input ".12"
click at [226, 233] on label "No" at bounding box center [231, 239] width 11 height 13
click at [226, 233] on input "No" at bounding box center [229, 236] width 7 height 7
radio input "true"
type input "0.12"
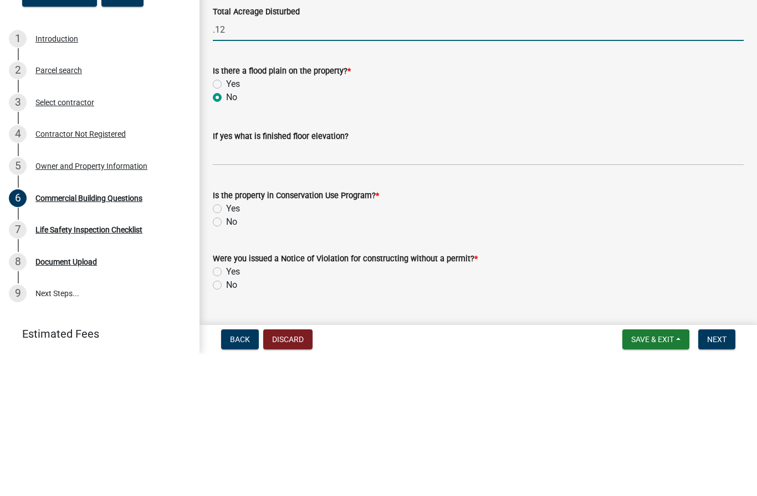
radio input "true"
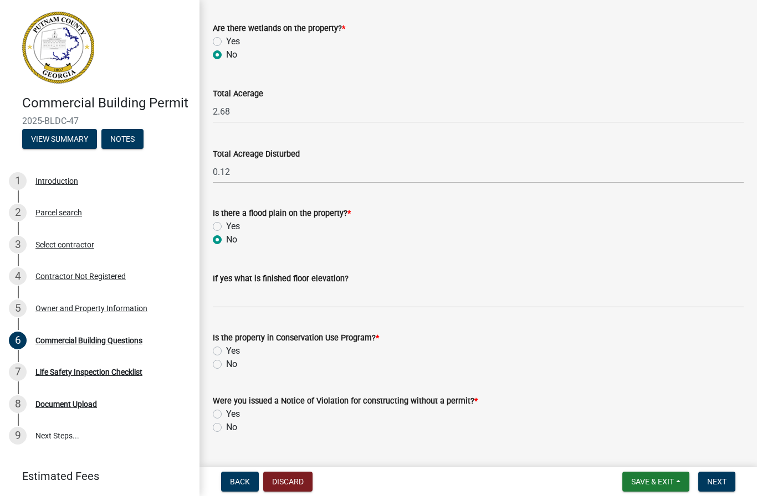
click at [226, 364] on label "No" at bounding box center [231, 364] width 11 height 13
click at [226, 364] on input "No" at bounding box center [229, 361] width 7 height 7
radio input "true"
click at [226, 431] on label "No" at bounding box center [231, 427] width 11 height 13
click at [226, 428] on input "No" at bounding box center [229, 424] width 7 height 7
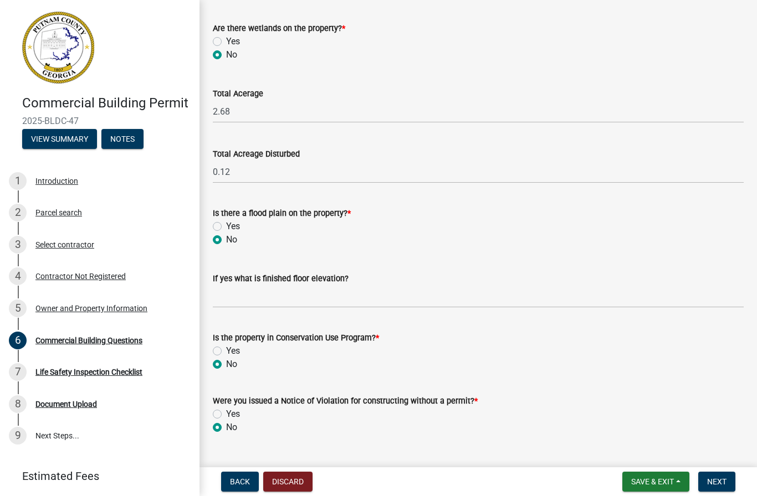
radio input "true"
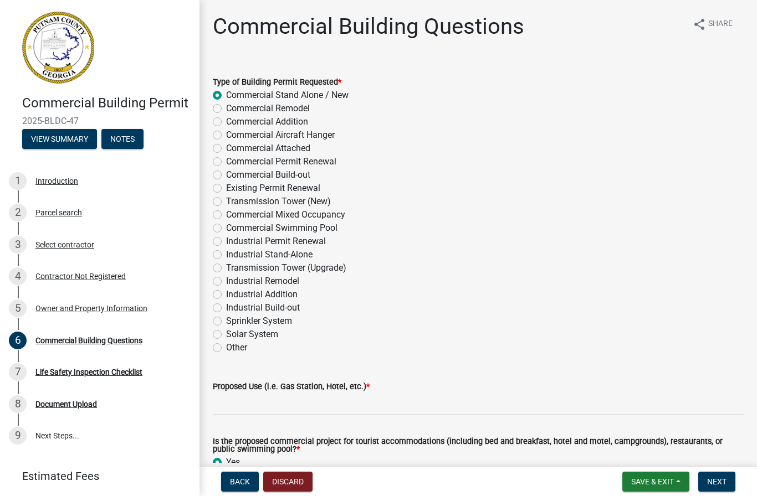
scroll to position [0, 0]
click at [226, 124] on label "Commercial Addition" at bounding box center [267, 121] width 82 height 13
click at [226, 122] on input "Commercial Addition" at bounding box center [229, 118] width 7 height 7
radio input "true"
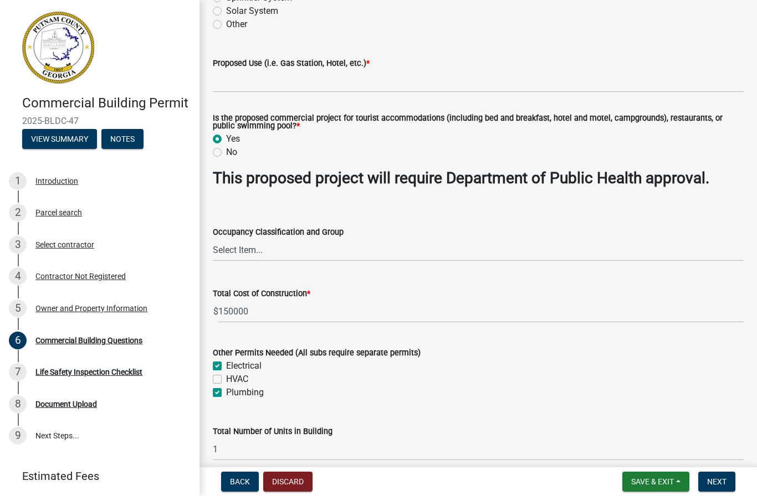
scroll to position [318, 0]
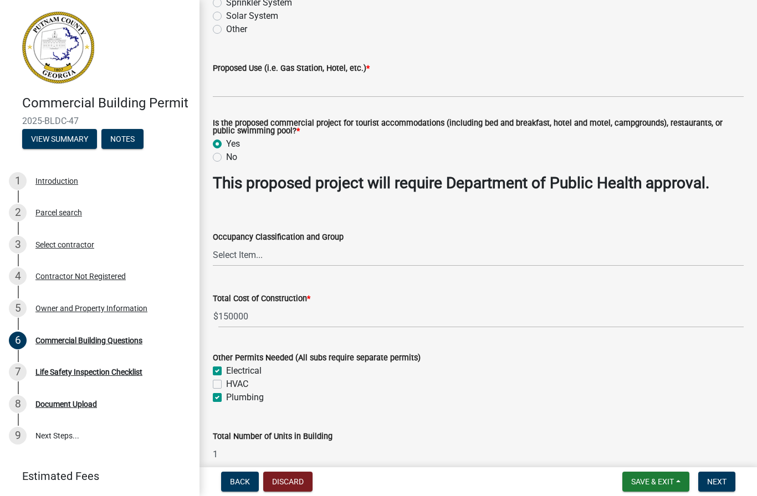
click at [226, 158] on label "No" at bounding box center [231, 157] width 11 height 13
click at [226, 158] on input "No" at bounding box center [229, 154] width 7 height 7
radio input "true"
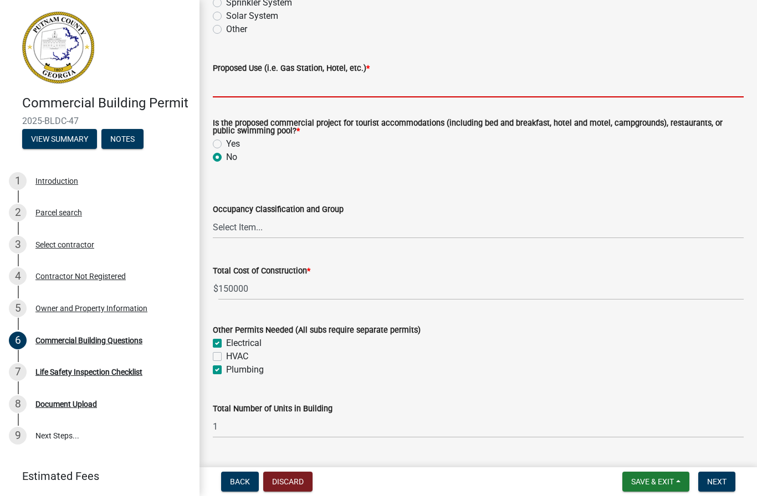
click at [464, 86] on input "Proposed Use (i.e. Gas Station, Hotel, etc.) *" at bounding box center [478, 86] width 531 height 23
type input "P"
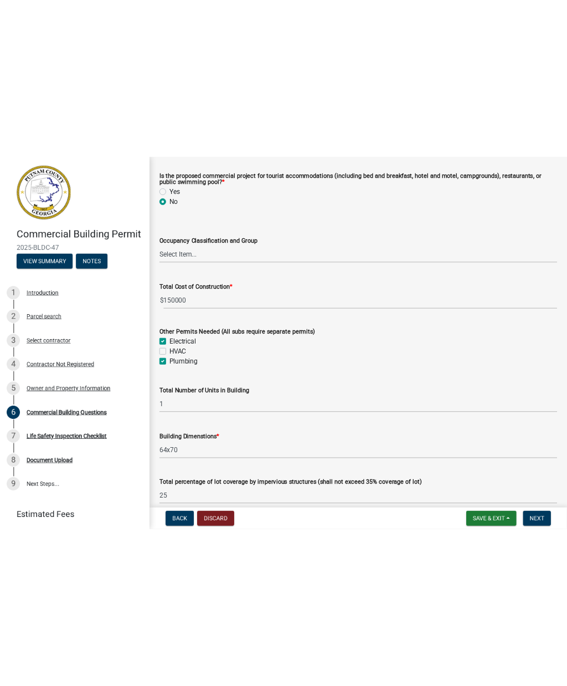
scroll to position [418, 0]
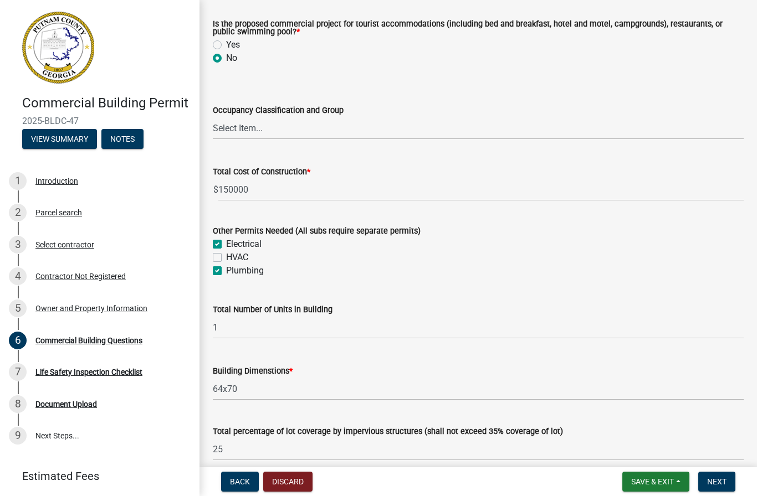
type input "Outdoor Pavilion"
click at [652, 130] on select "Select Item... A-1 A-2 A-3 A-4 A-5 B M E F-1 F-2 R-1 R-2 R-3 R-4 H-1 H-2 H-4 H-…" at bounding box center [478, 128] width 531 height 23
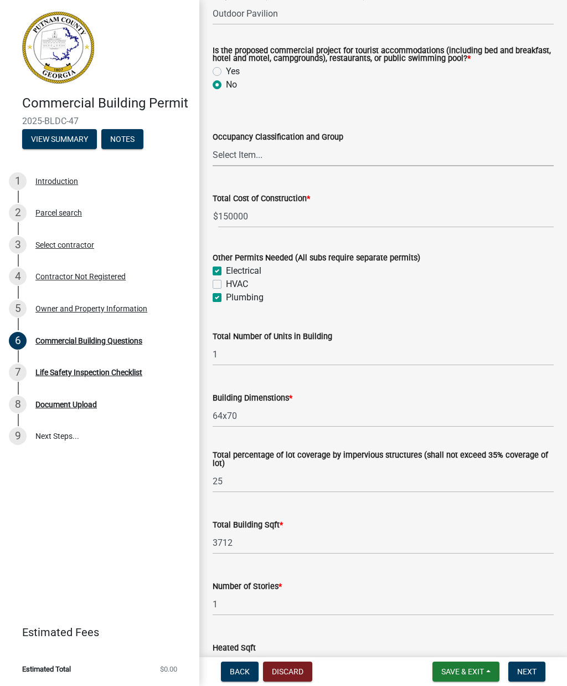
click at [372, 143] on select "Select Item... A-1 A-2 A-3 A-4 A-5 B M E F-1 F-2 R-1 R-2 R-3 R-4 H-1 H-2 H-4 H-…" at bounding box center [383, 154] width 341 height 23
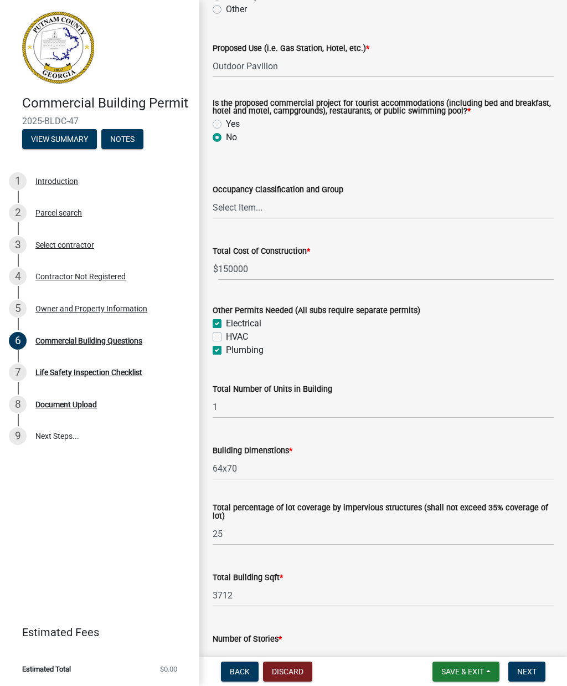
scroll to position [361, 0]
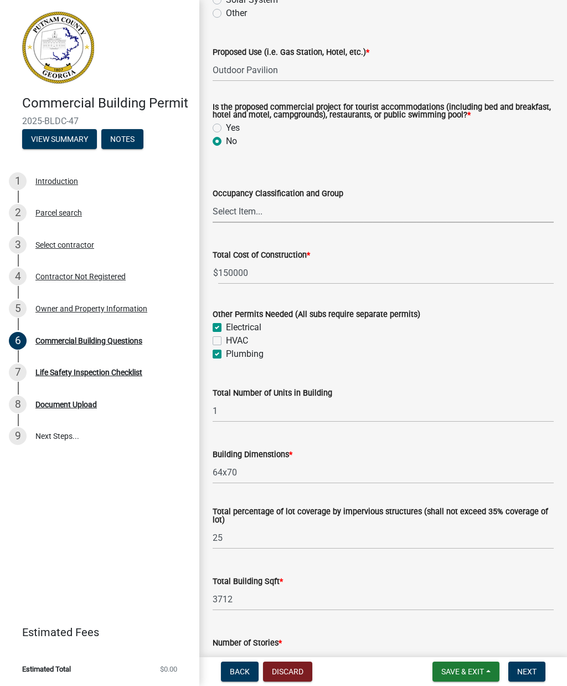
click at [304, 211] on select "Select Item... A-1 A-2 A-3 A-4 A-5 B M E F-1 F-2 R-1 R-2 R-3 R-4 H-1 H-2 H-4 H-…" at bounding box center [383, 211] width 341 height 23
click at [282, 210] on select "Select Item... A-1 A-2 A-3 A-4 A-5 B M E F-1 F-2 R-1 R-2 R-3 R-4 H-1 H-2 H-4 H-…" at bounding box center [383, 211] width 341 height 23
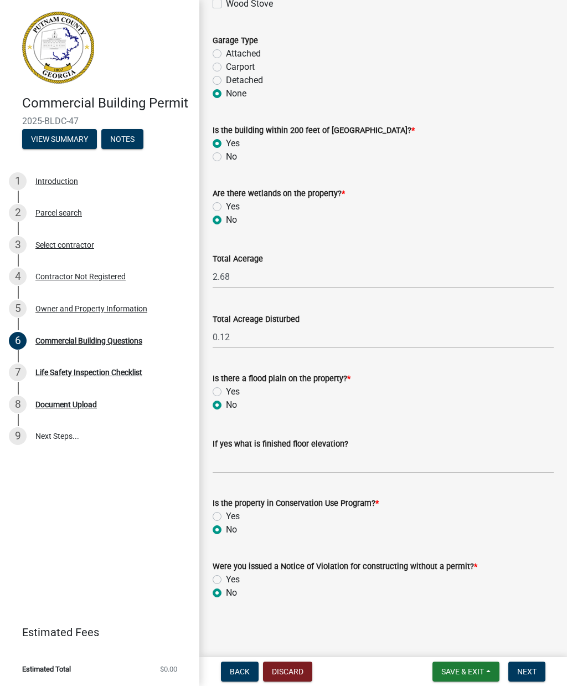
scroll to position [3474, 0]
click at [462, 496] on button "Save & Exit" at bounding box center [466, 671] width 67 height 20
click at [448, 496] on button "Save & Exit" at bounding box center [455, 642] width 89 height 27
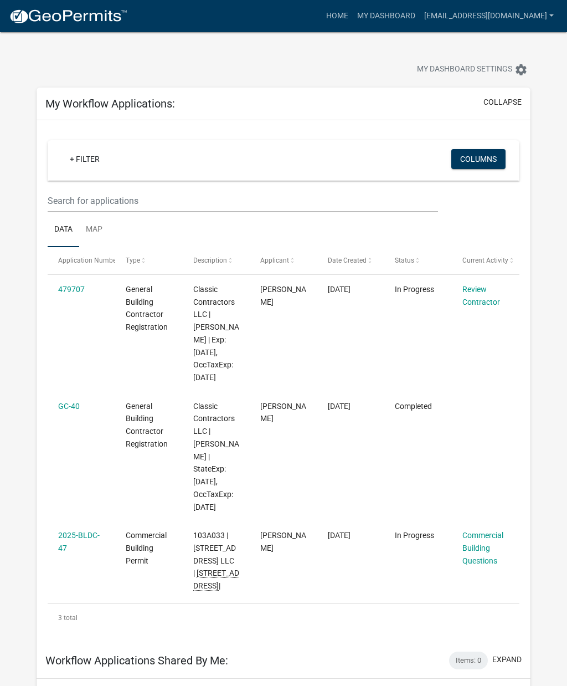
click at [477, 496] on link "Commercial Building Questions" at bounding box center [482, 548] width 41 height 34
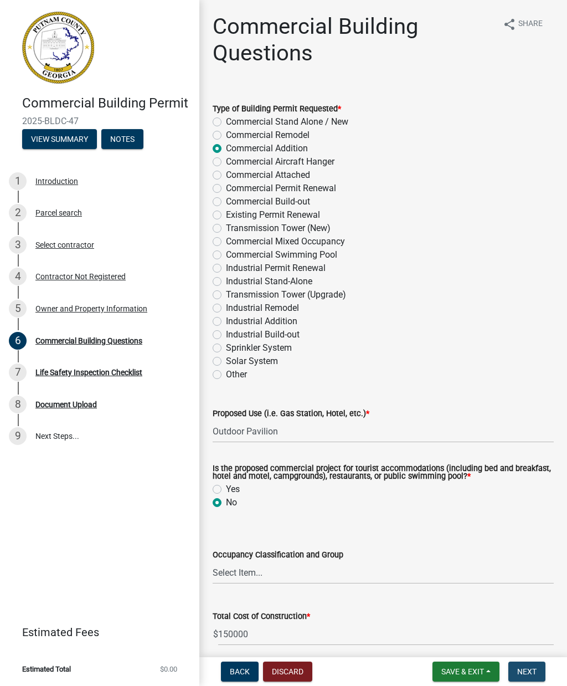
click at [527, 496] on span "Next" at bounding box center [526, 671] width 19 height 9
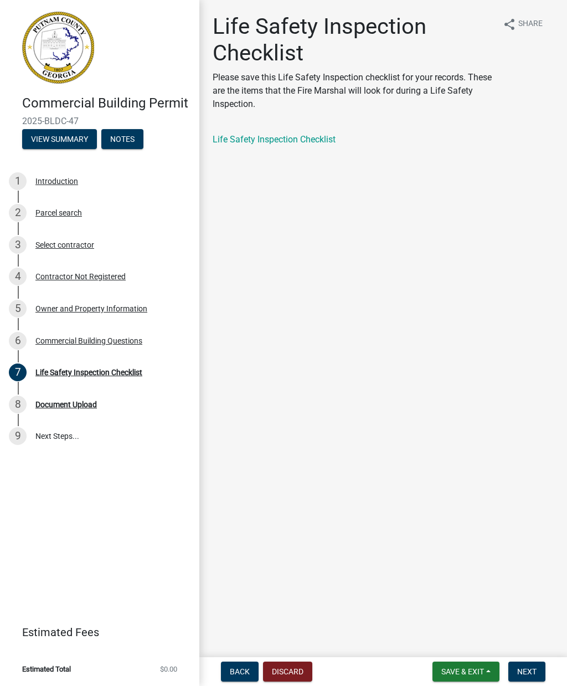
click at [268, 137] on link "Life Safety Inspection Checklist" at bounding box center [274, 139] width 123 height 11
click at [527, 496] on span "Next" at bounding box center [526, 671] width 19 height 9
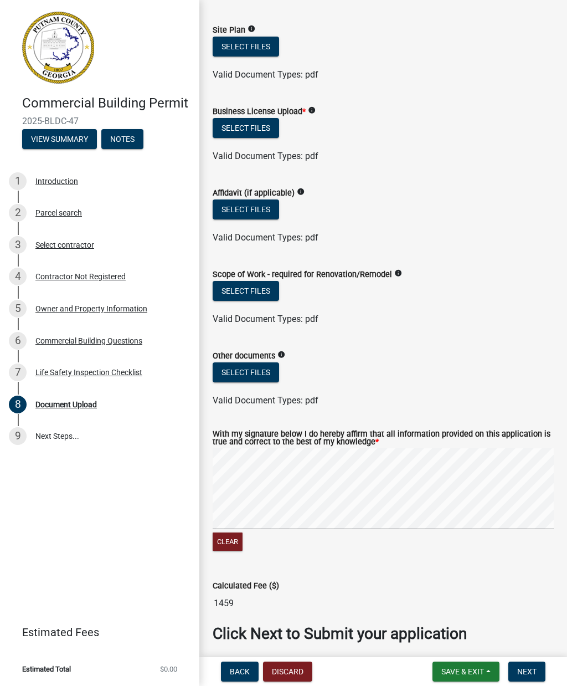
scroll to position [460, 0]
